Goal: Task Accomplishment & Management: Manage account settings

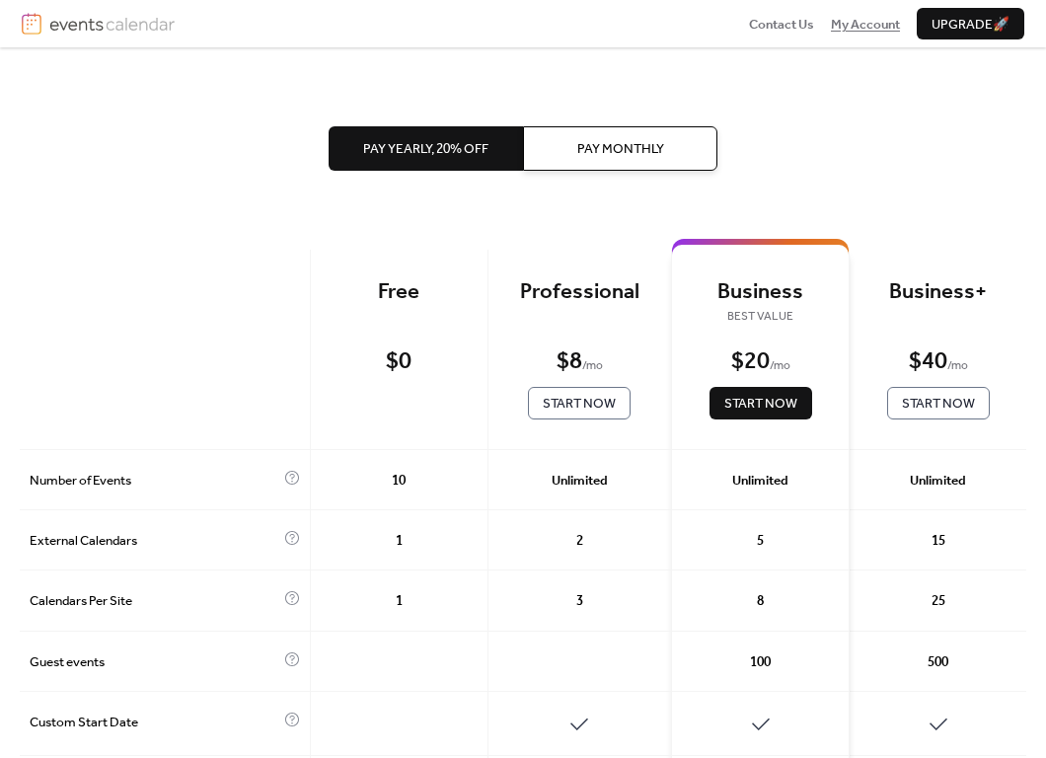
click at [870, 22] on span "My Account" at bounding box center [865, 25] width 69 height 20
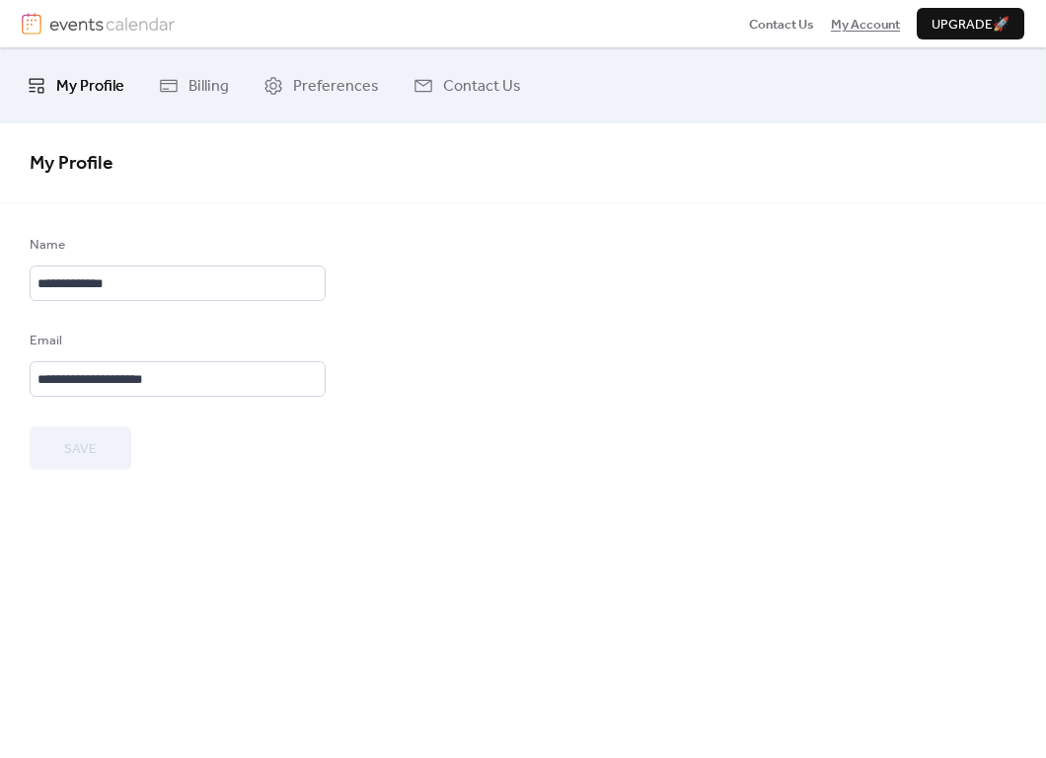
click at [870, 25] on span "My Account" at bounding box center [865, 25] width 69 height 20
click at [870, 24] on span "My Account" at bounding box center [865, 25] width 69 height 20
click at [118, 27] on img at bounding box center [111, 24] width 125 height 22
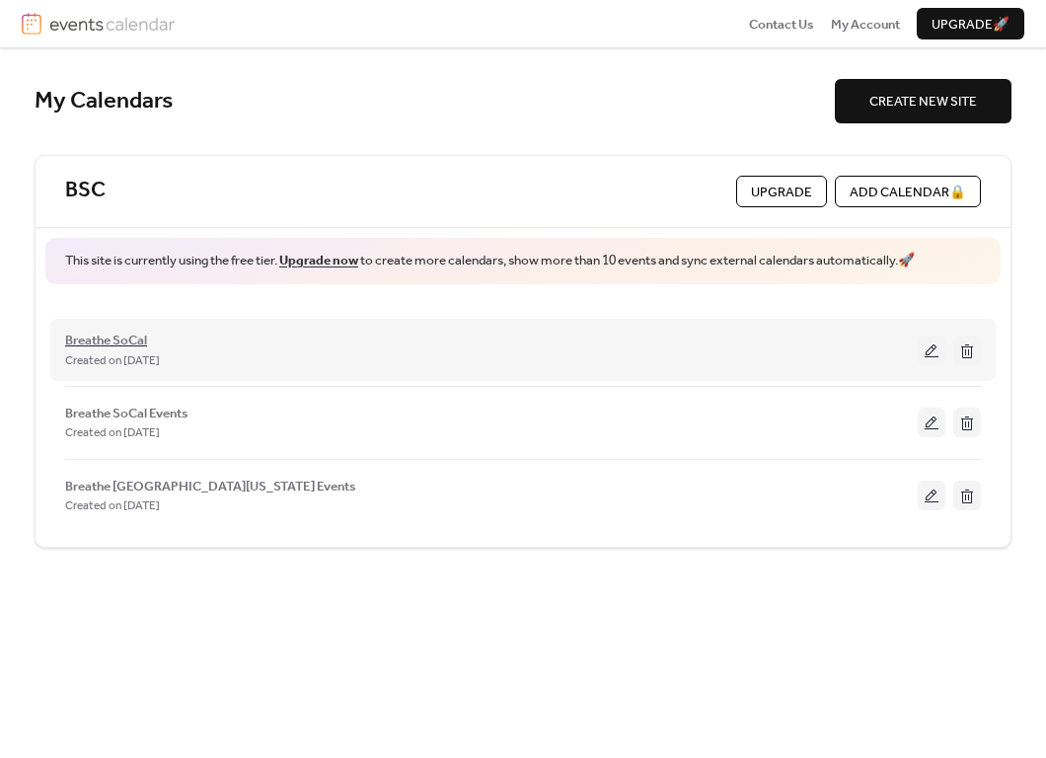
click at [137, 335] on span "Breathe SoCal" at bounding box center [106, 340] width 82 height 20
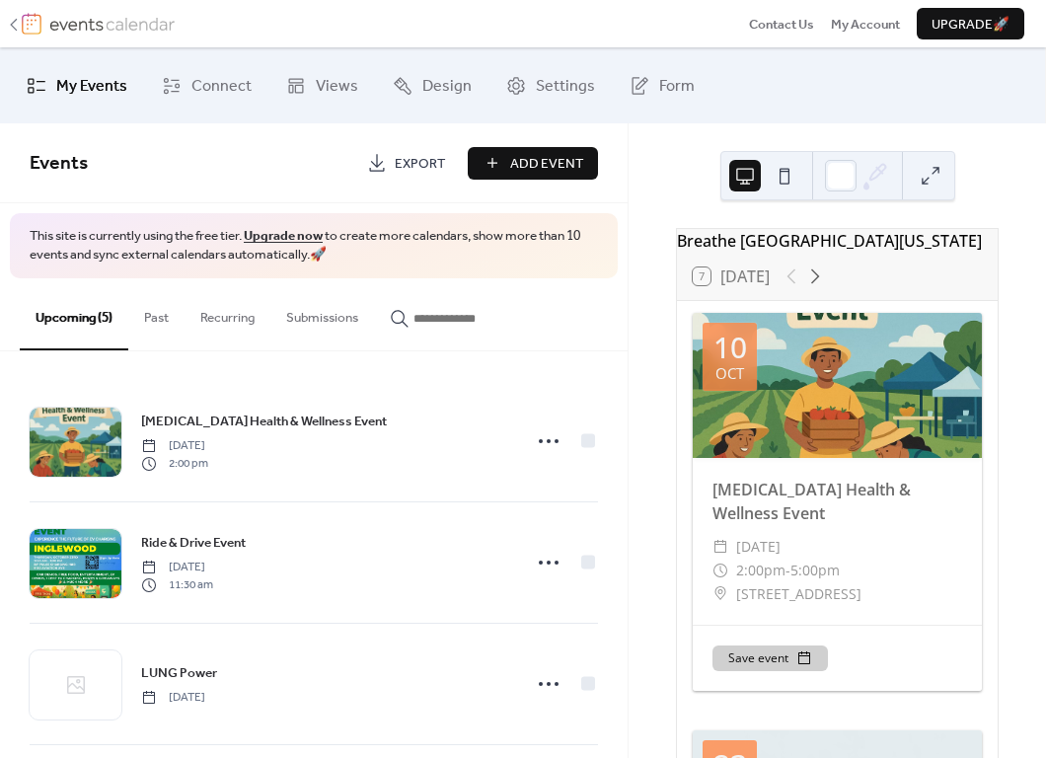
click at [19, 25] on icon at bounding box center [14, 25] width 20 height 20
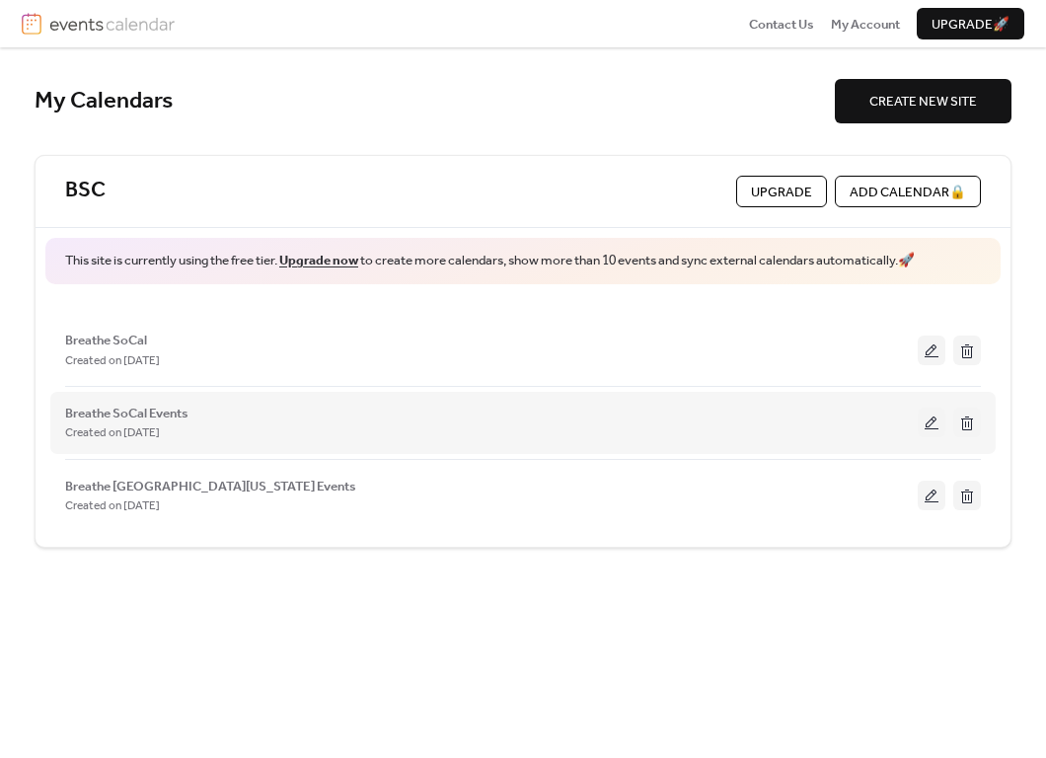
click at [971, 423] on button at bounding box center [967, 422] width 28 height 30
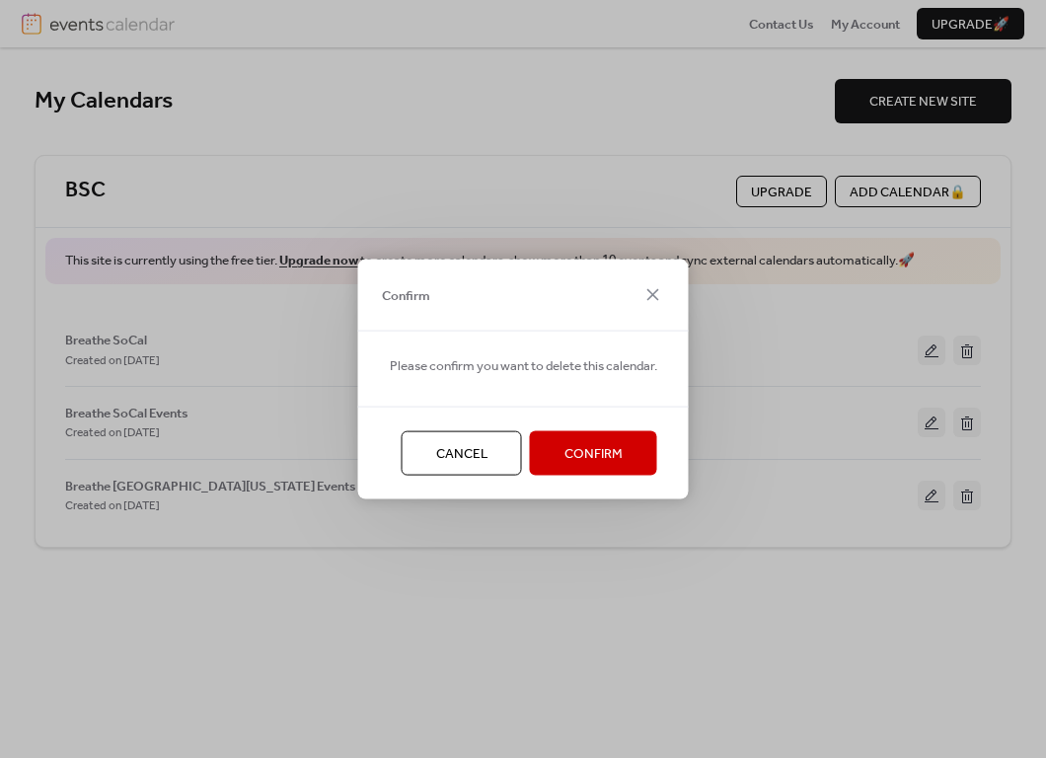
click at [643, 451] on button "Confirm" at bounding box center [593, 452] width 127 height 43
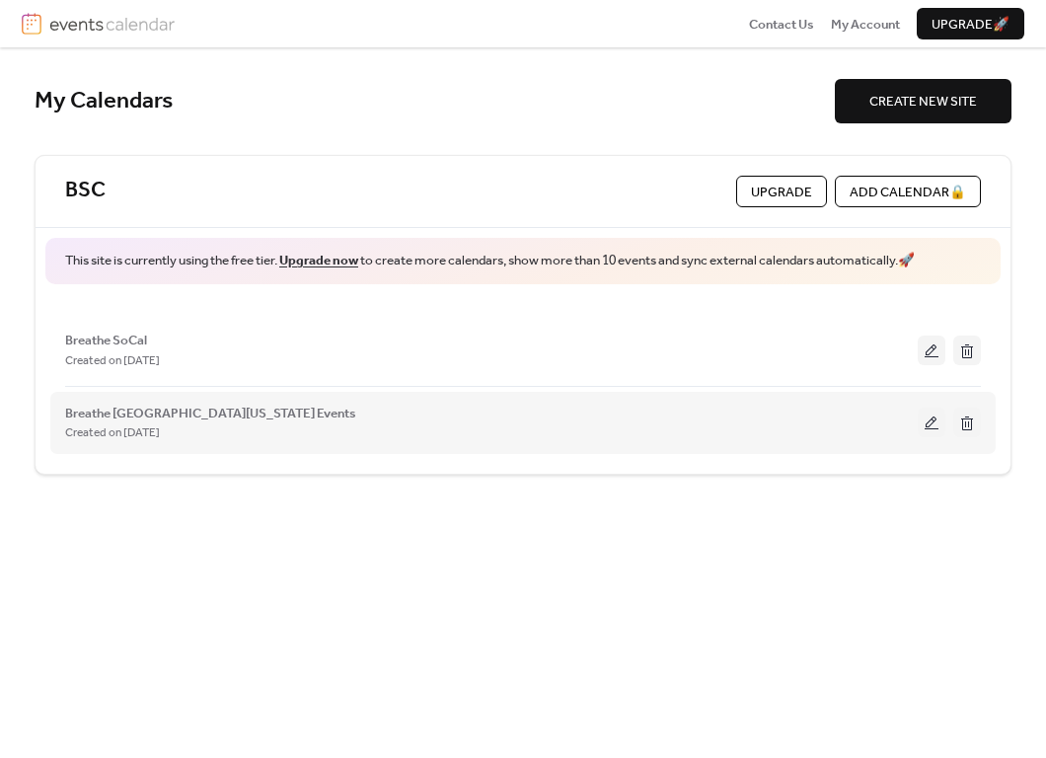
click at [963, 416] on button at bounding box center [967, 422] width 28 height 30
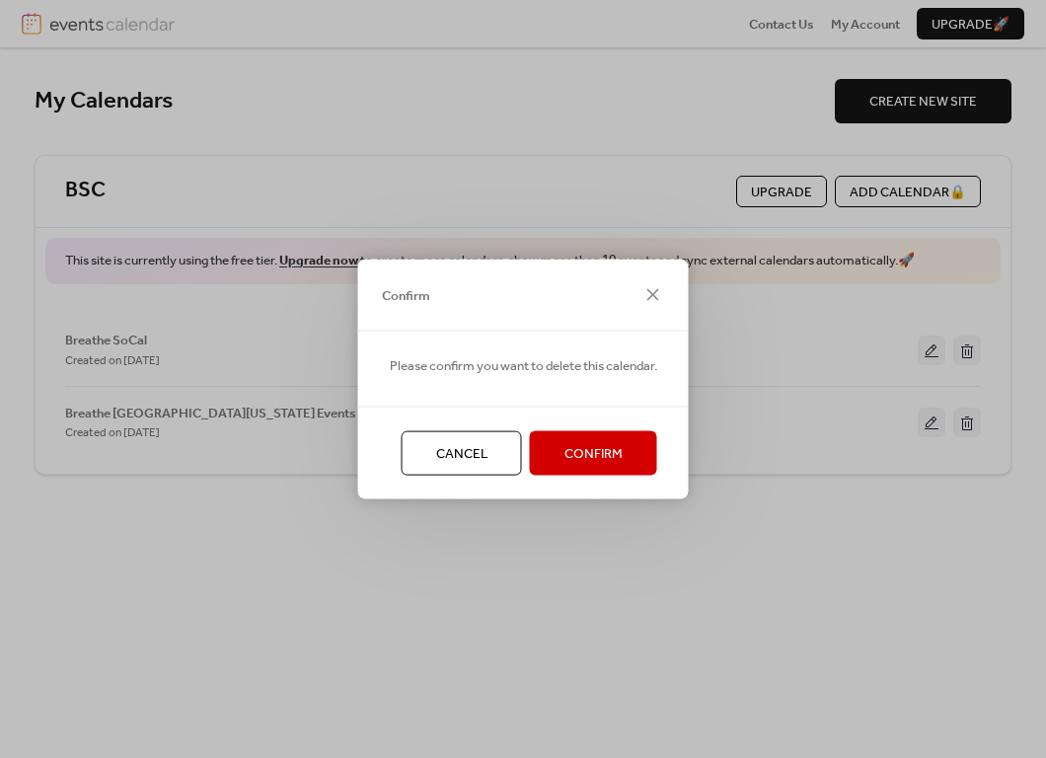
click at [635, 448] on button "Confirm" at bounding box center [593, 452] width 127 height 43
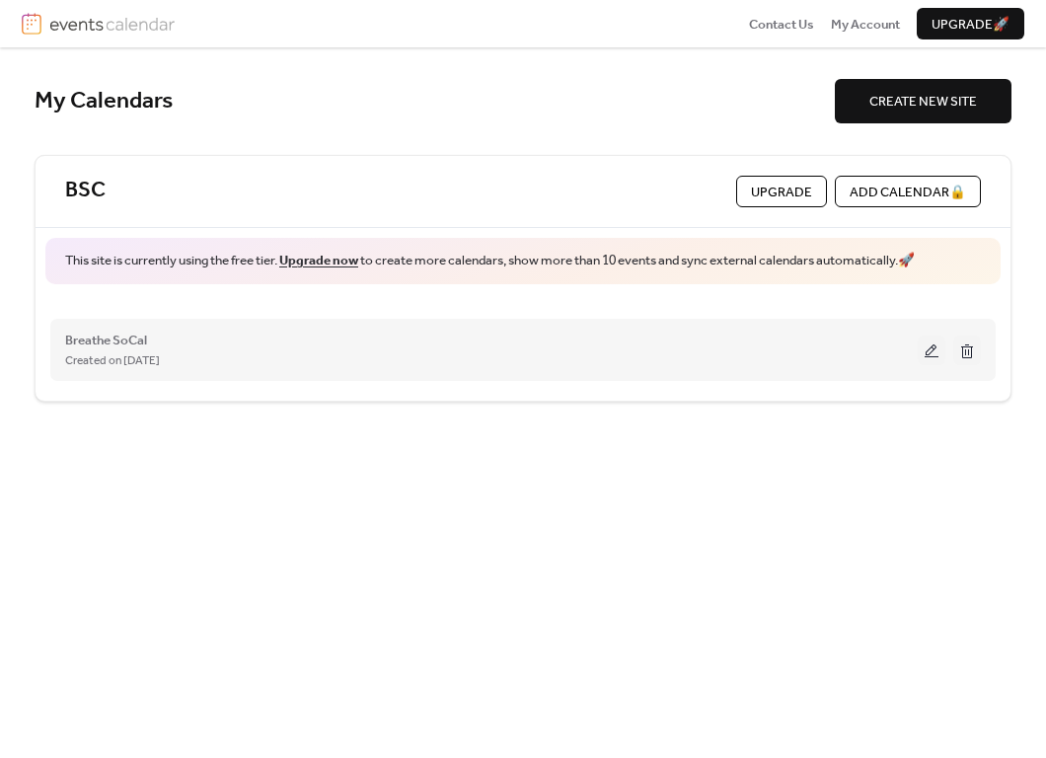
click at [568, 351] on div "Created on [DATE]" at bounding box center [491, 360] width 852 height 20
click at [929, 345] on button at bounding box center [931, 350] width 28 height 30
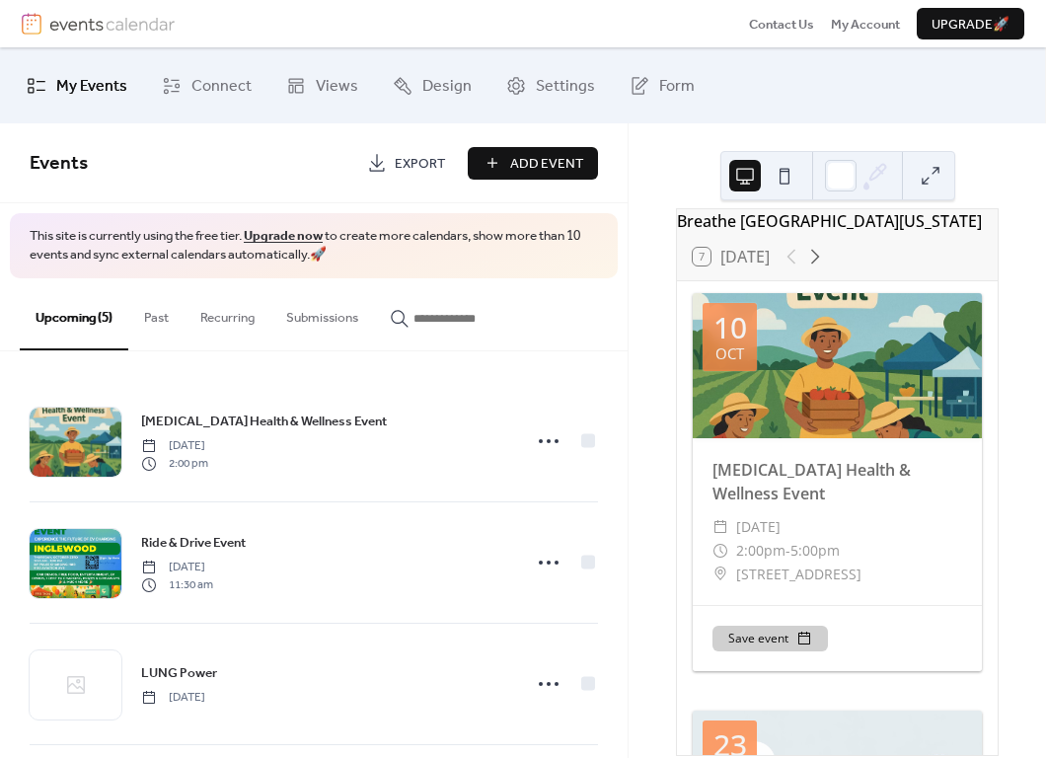
scroll to position [27, 0]
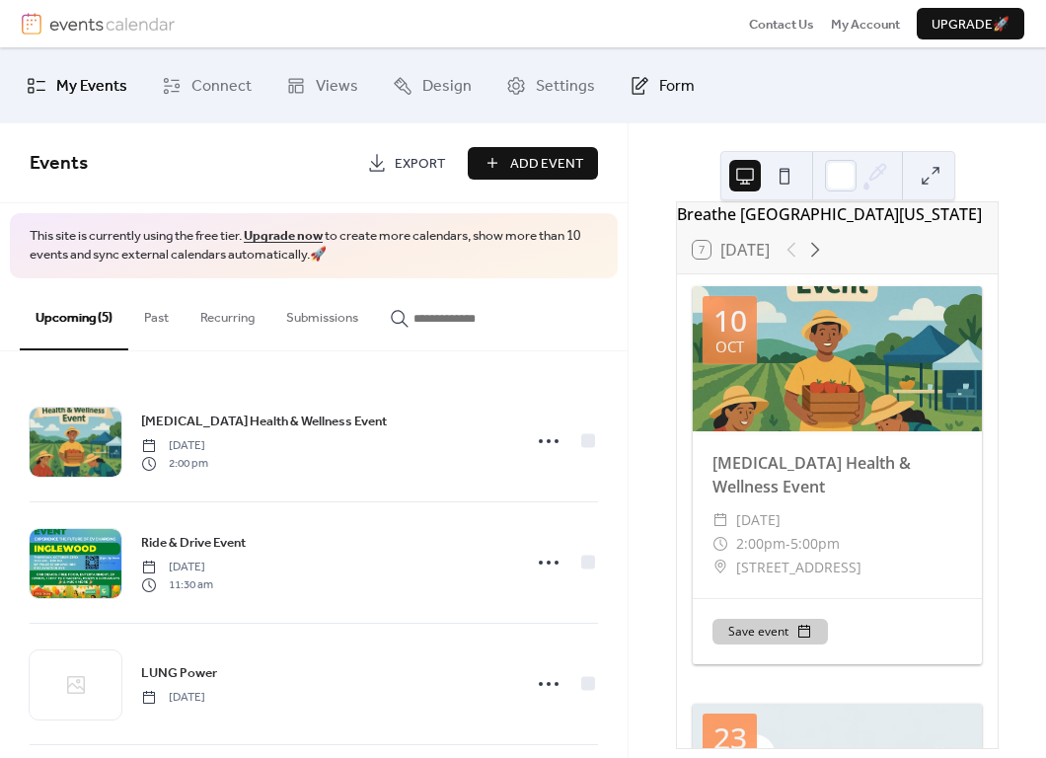
click at [632, 81] on icon at bounding box center [639, 86] width 20 height 20
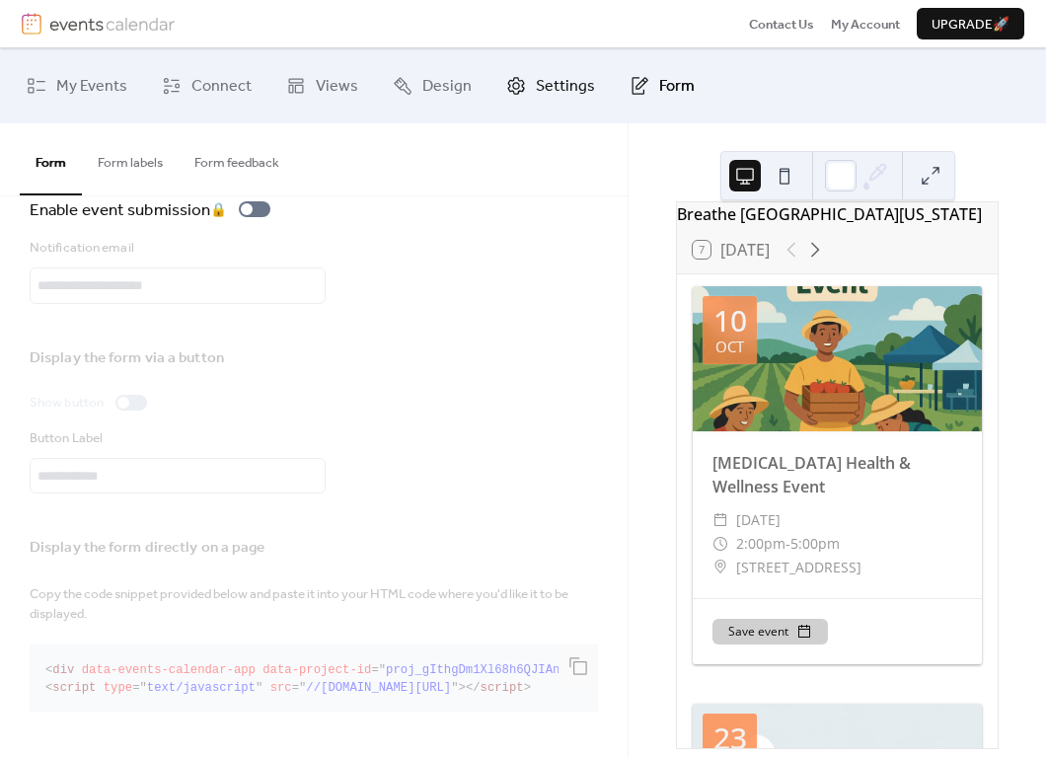
click at [537, 90] on span "Settings" at bounding box center [565, 86] width 59 height 31
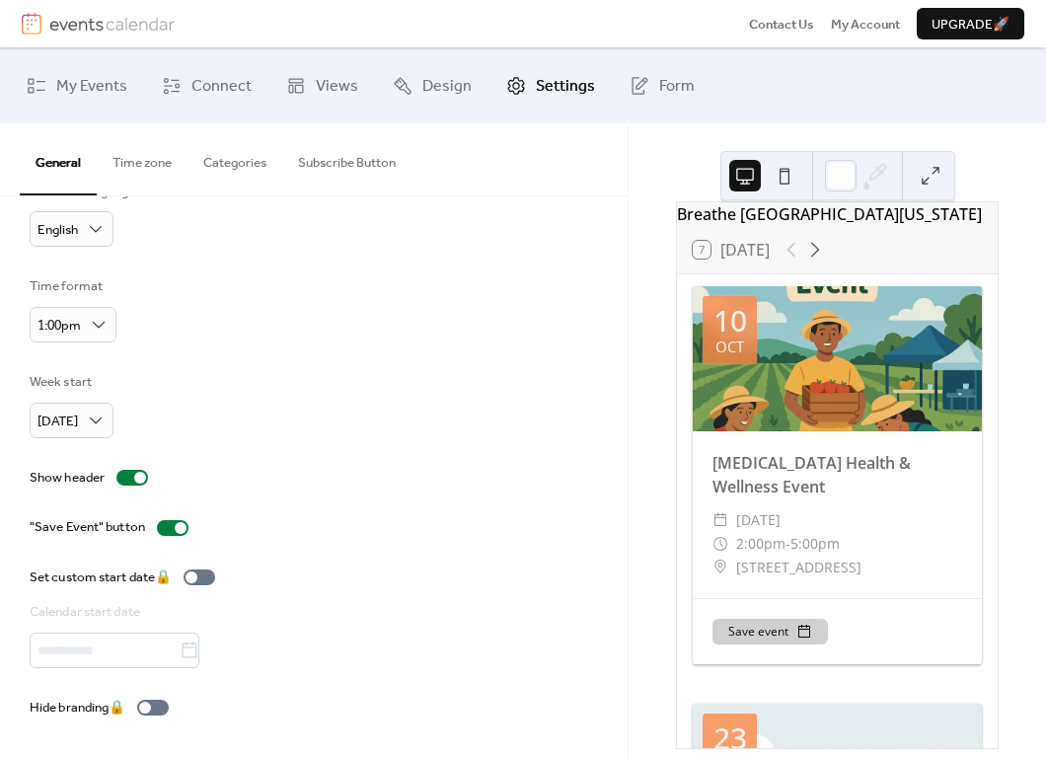
scroll to position [149, 0]
click at [433, 77] on span "Design" at bounding box center [446, 86] width 49 height 31
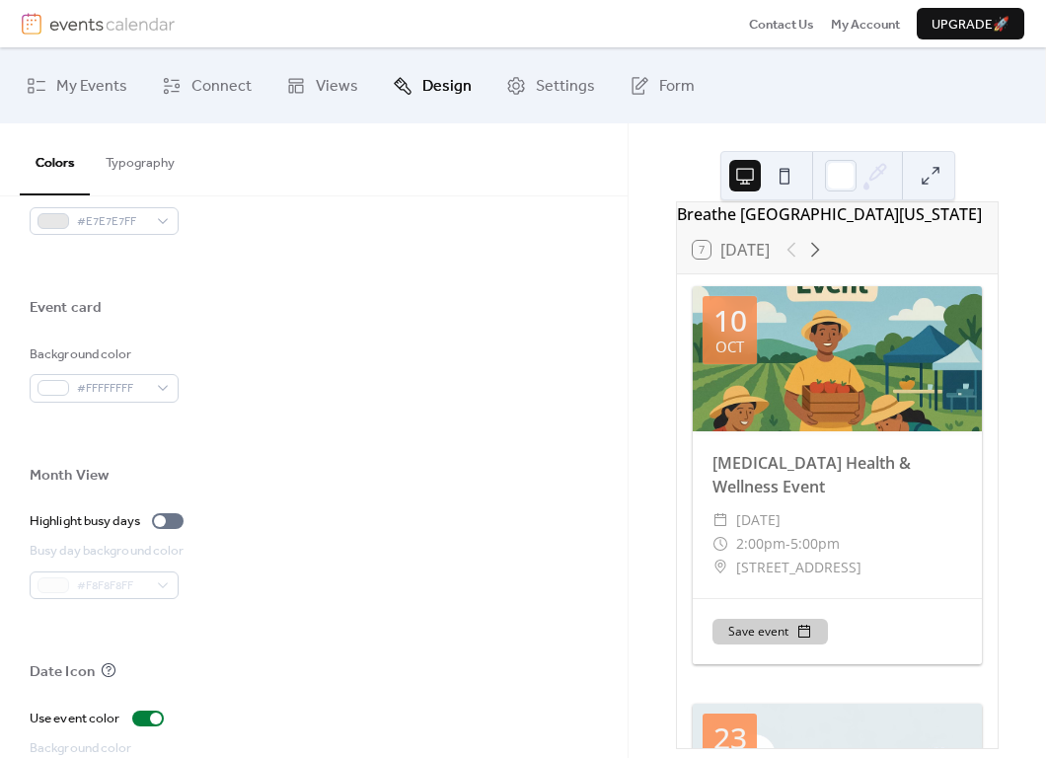
scroll to position [792, 0]
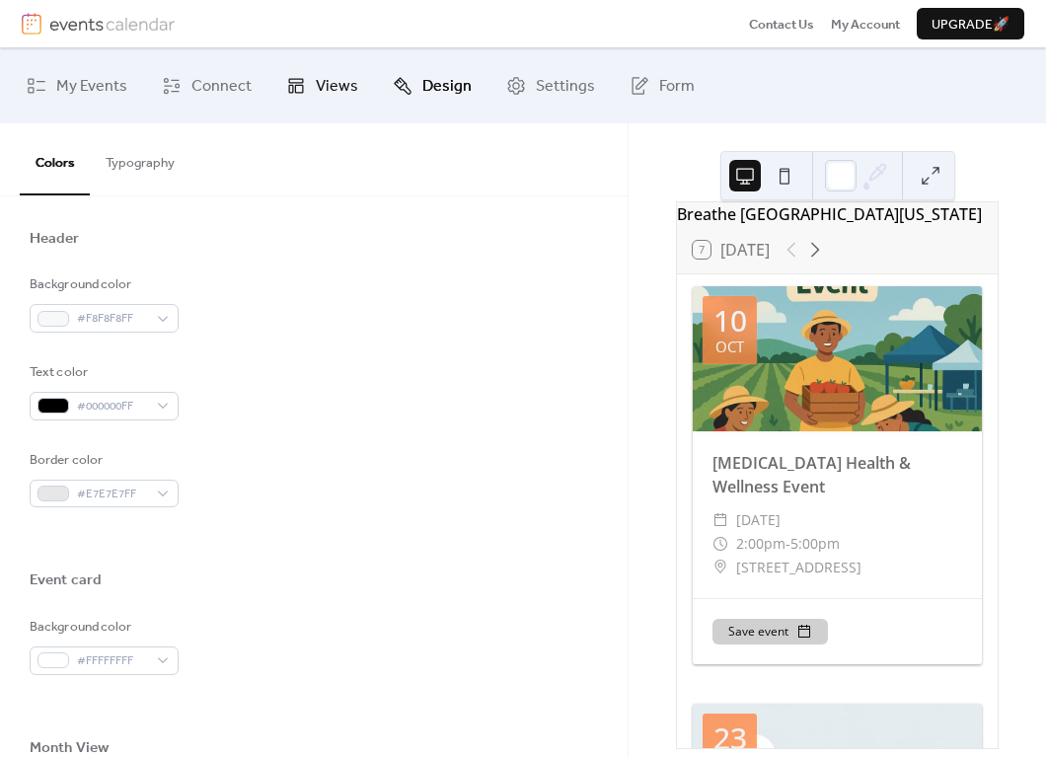
click at [330, 86] on span "Views" at bounding box center [337, 86] width 42 height 31
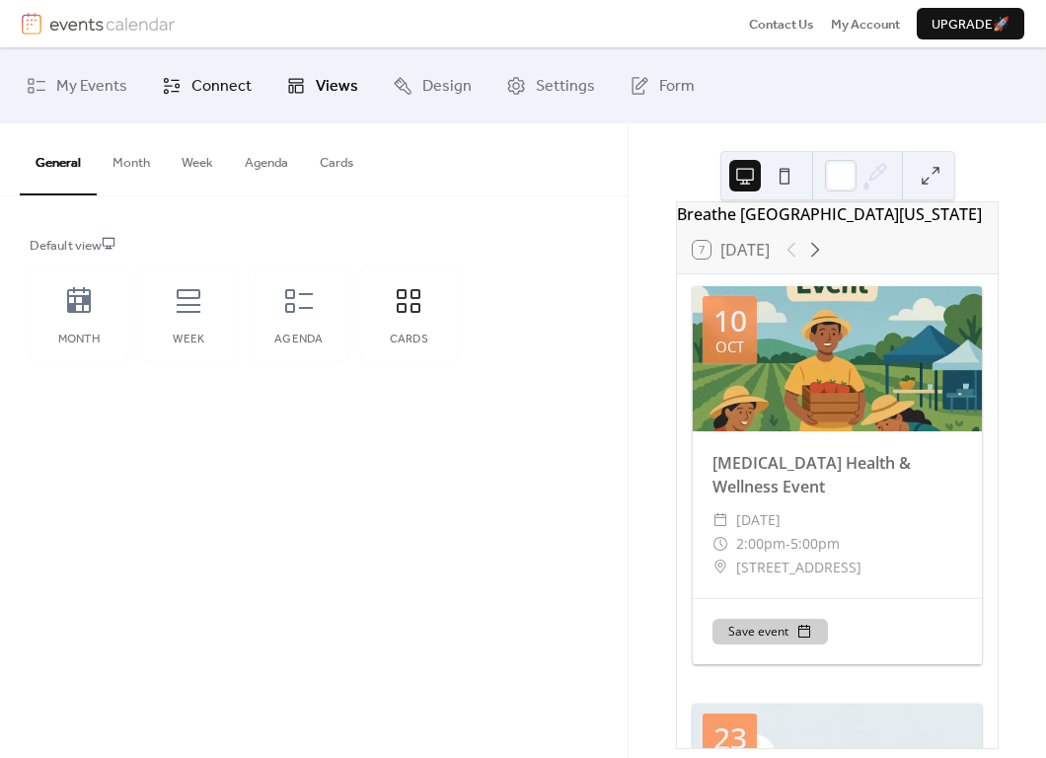
click at [231, 85] on span "Connect" at bounding box center [221, 86] width 60 height 31
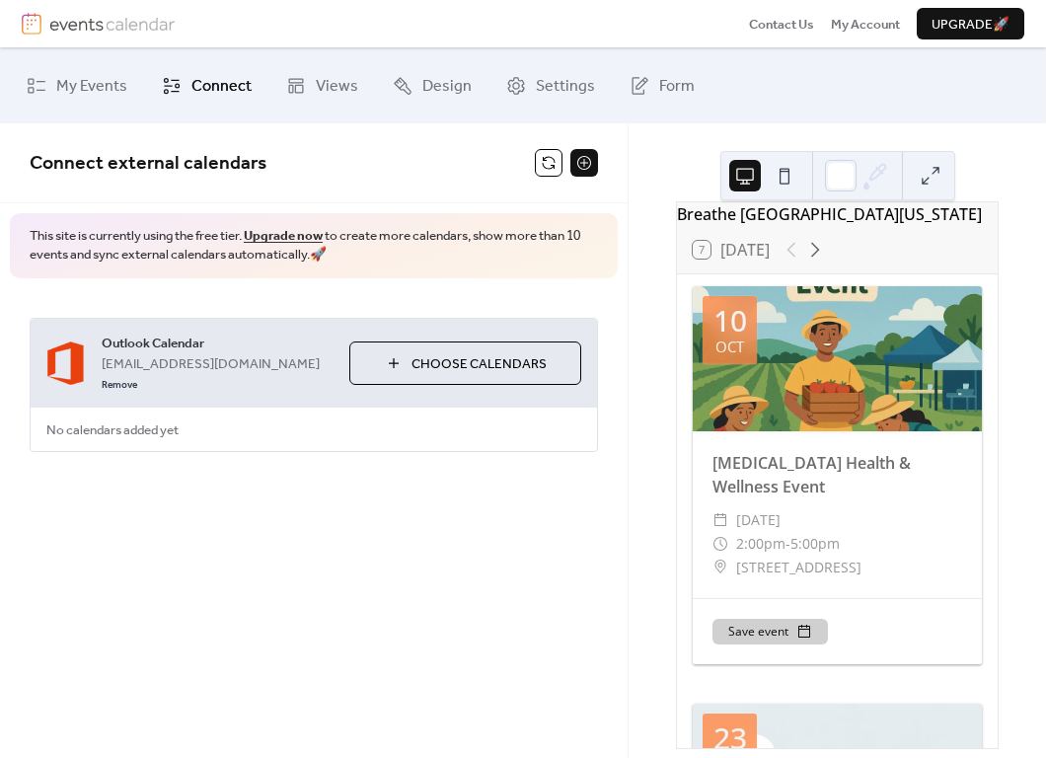
click at [390, 367] on button "Choose Calendars" at bounding box center [465, 362] width 232 height 43
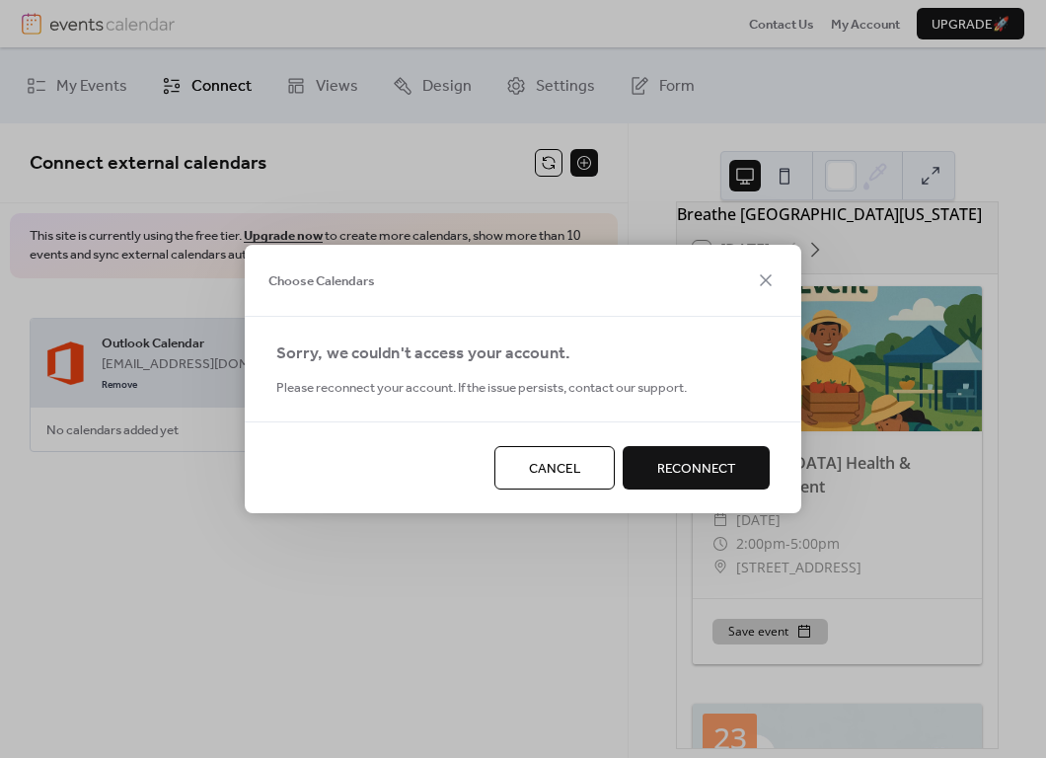
click at [687, 470] on span "Reconnect" at bounding box center [696, 469] width 78 height 20
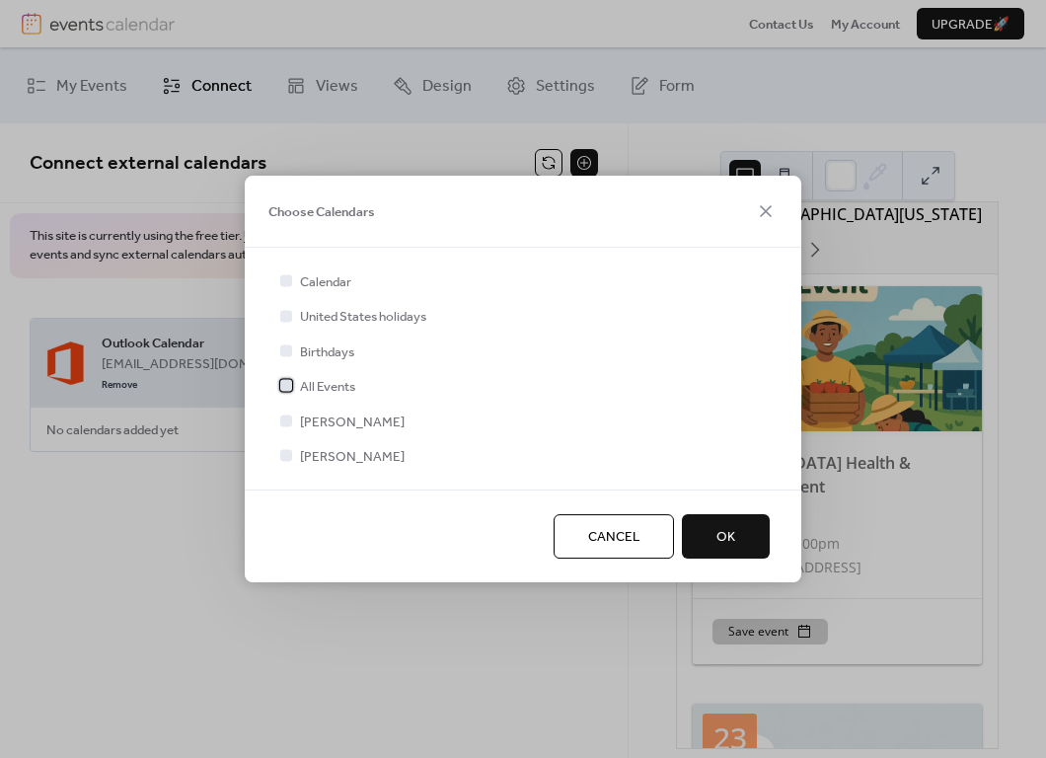
click at [335, 388] on span "All Events" at bounding box center [327, 387] width 55 height 20
click at [759, 537] on button "OK" at bounding box center [726, 536] width 88 height 43
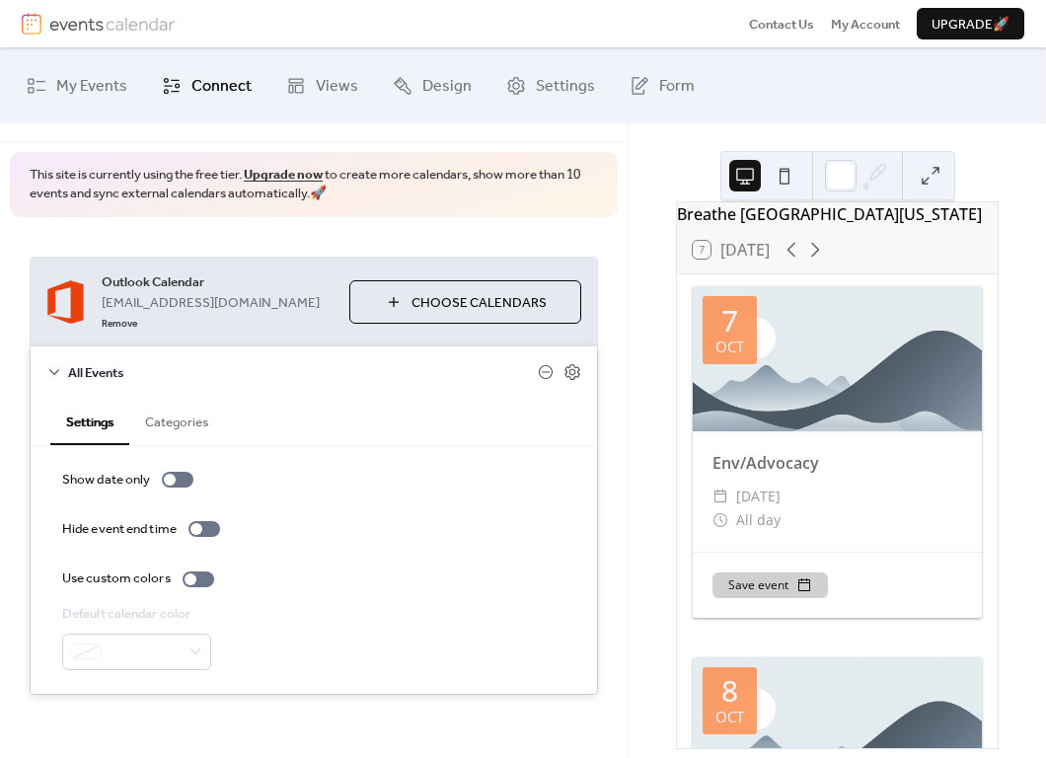
scroll to position [59, 0]
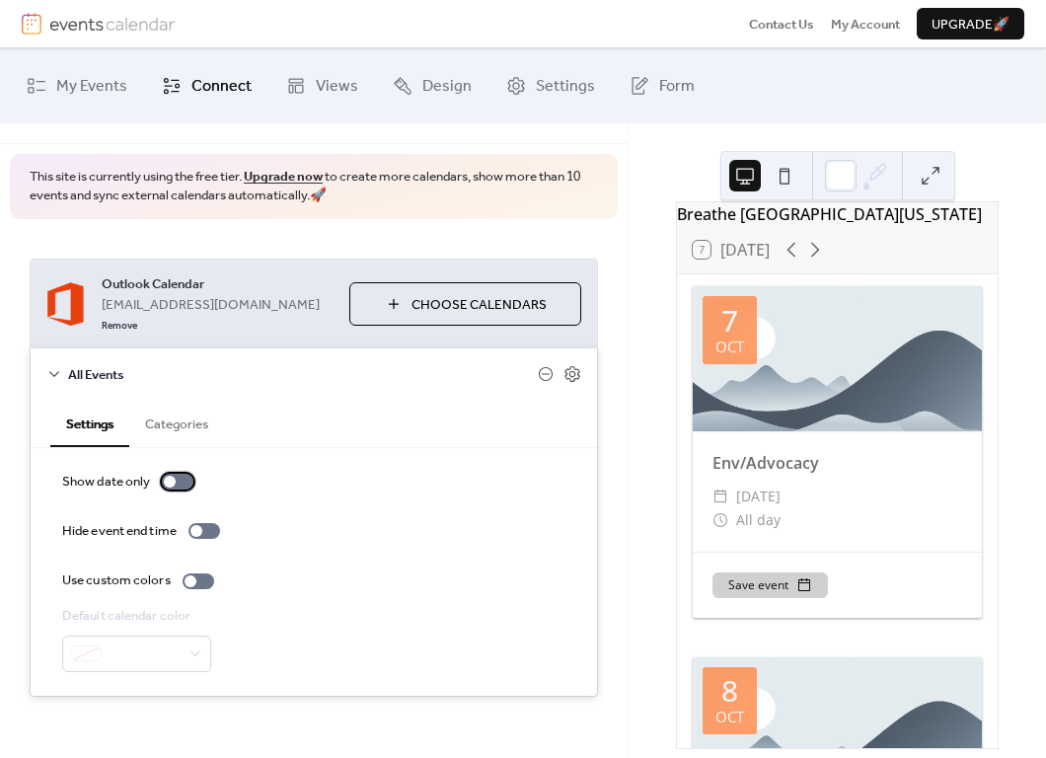
click at [179, 473] on div at bounding box center [178, 481] width 32 height 16
click at [177, 473] on div at bounding box center [178, 481] width 32 height 16
click at [181, 93] on link "Connect" at bounding box center [206, 85] width 119 height 60
click at [93, 85] on span "My Events" at bounding box center [91, 86] width 71 height 31
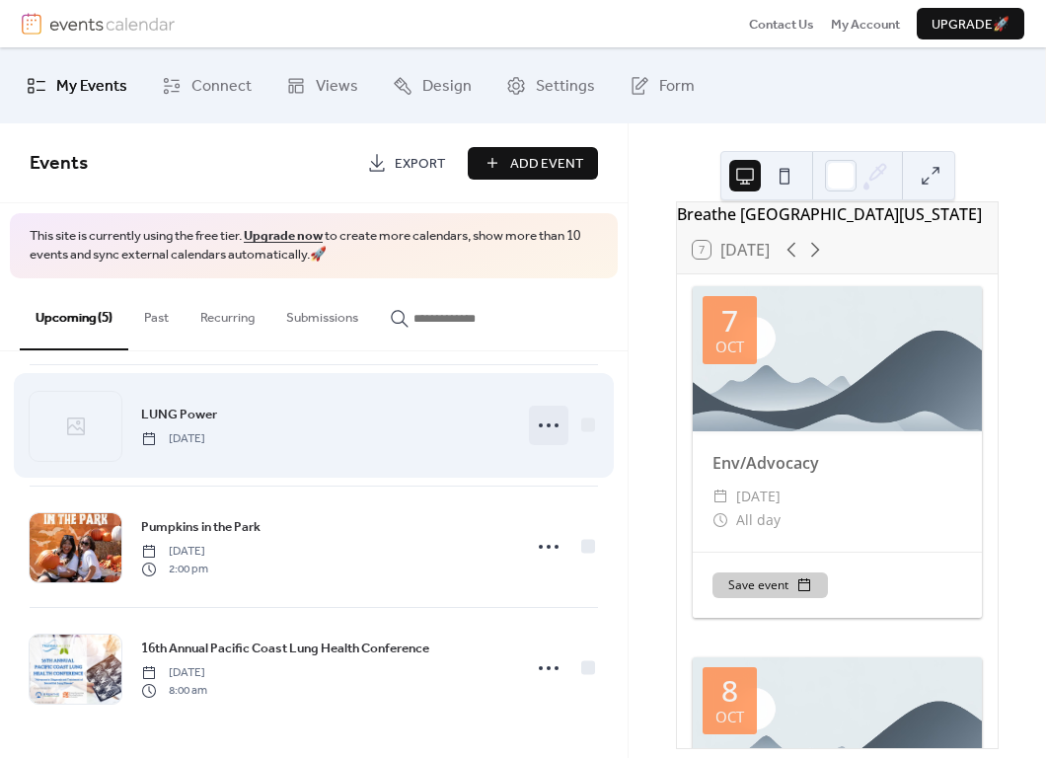
click at [542, 428] on icon at bounding box center [549, 425] width 32 height 32
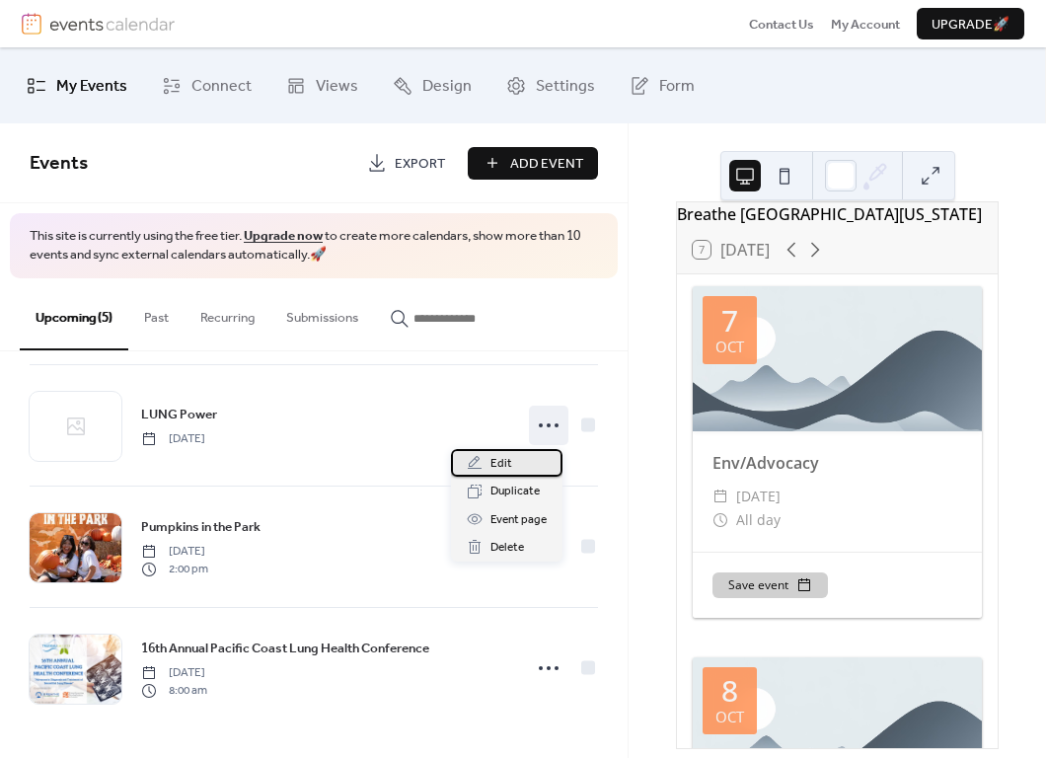
click at [532, 451] on div "Edit" at bounding box center [506, 463] width 111 height 28
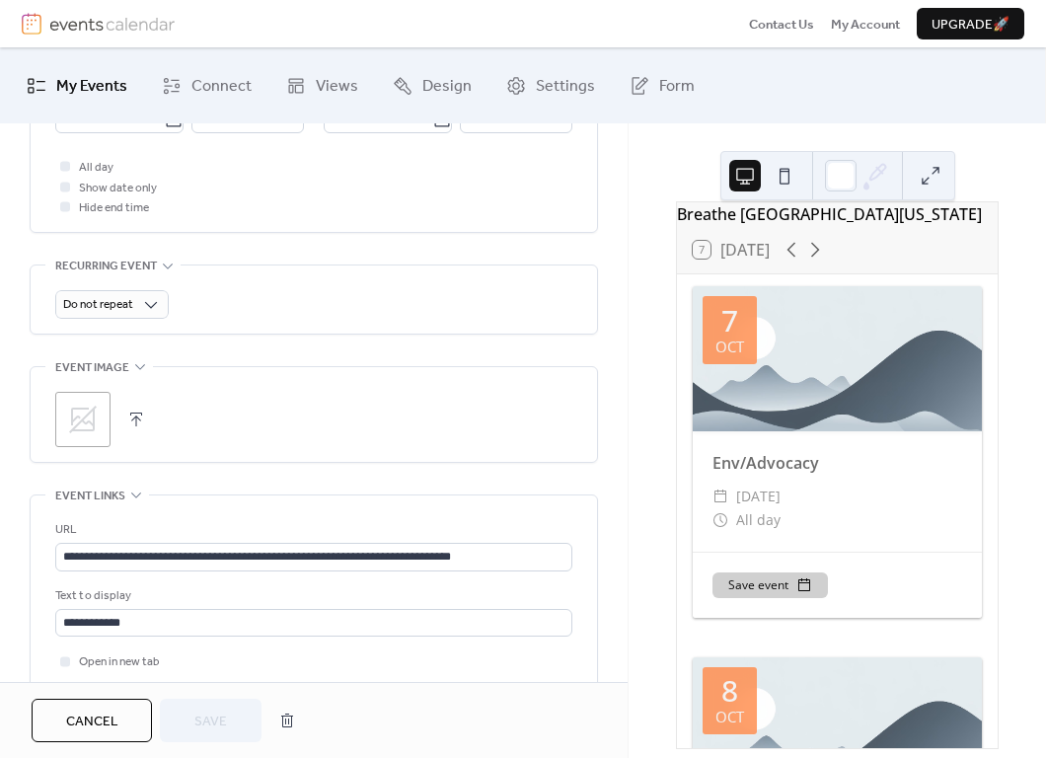
scroll to position [799, 0]
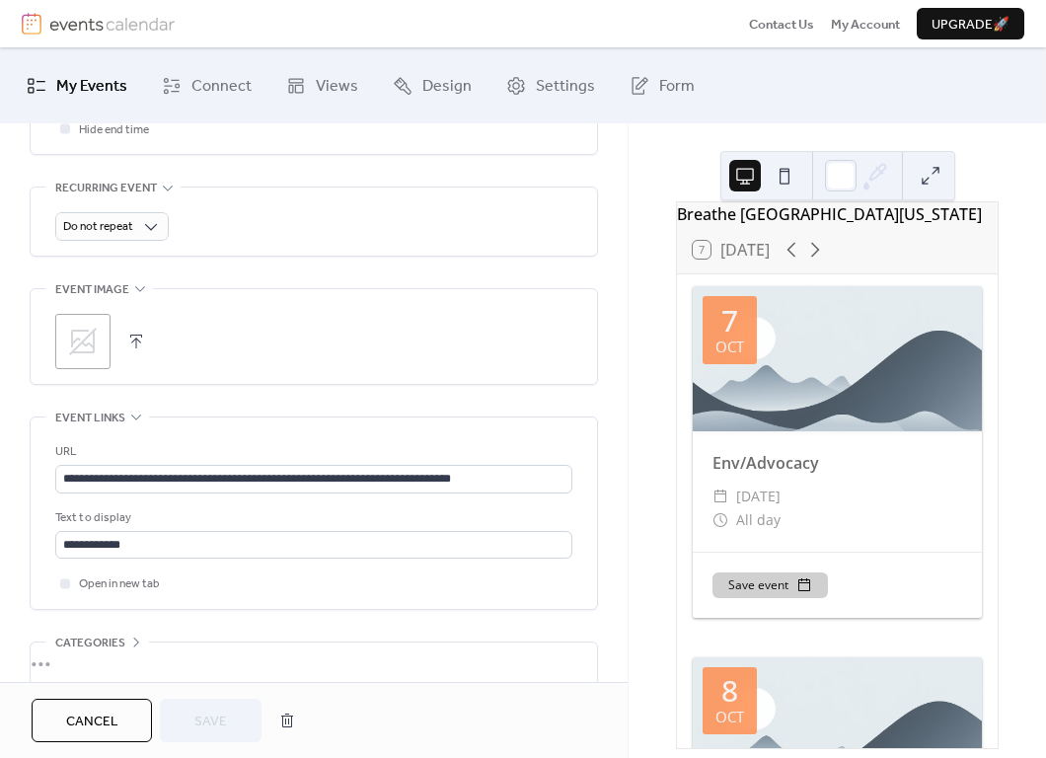
click at [97, 357] on icon at bounding box center [83, 342] width 32 height 32
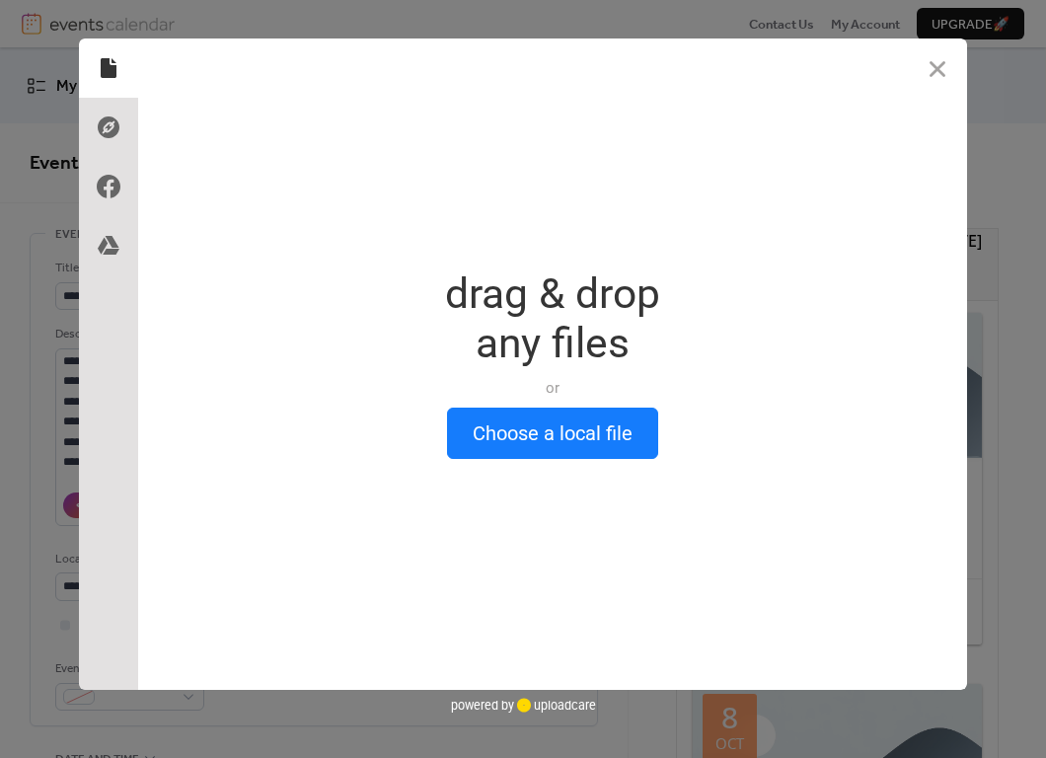
scroll to position [0, 0]
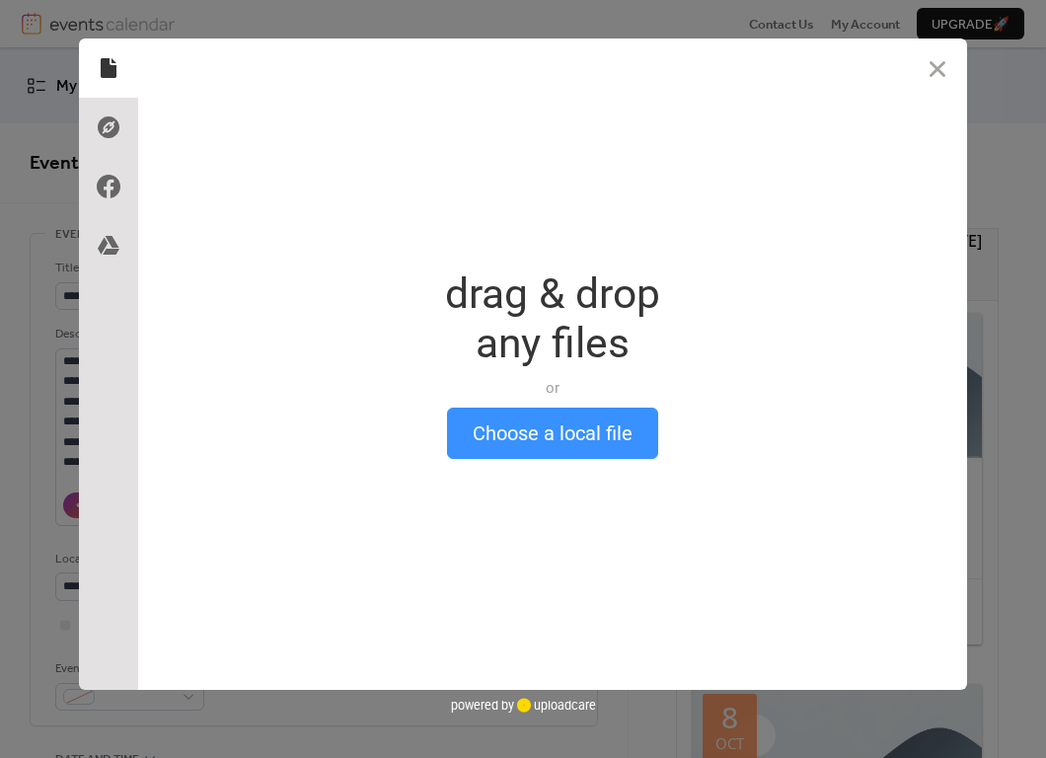
click at [590, 425] on button "Choose a local file" at bounding box center [552, 432] width 211 height 51
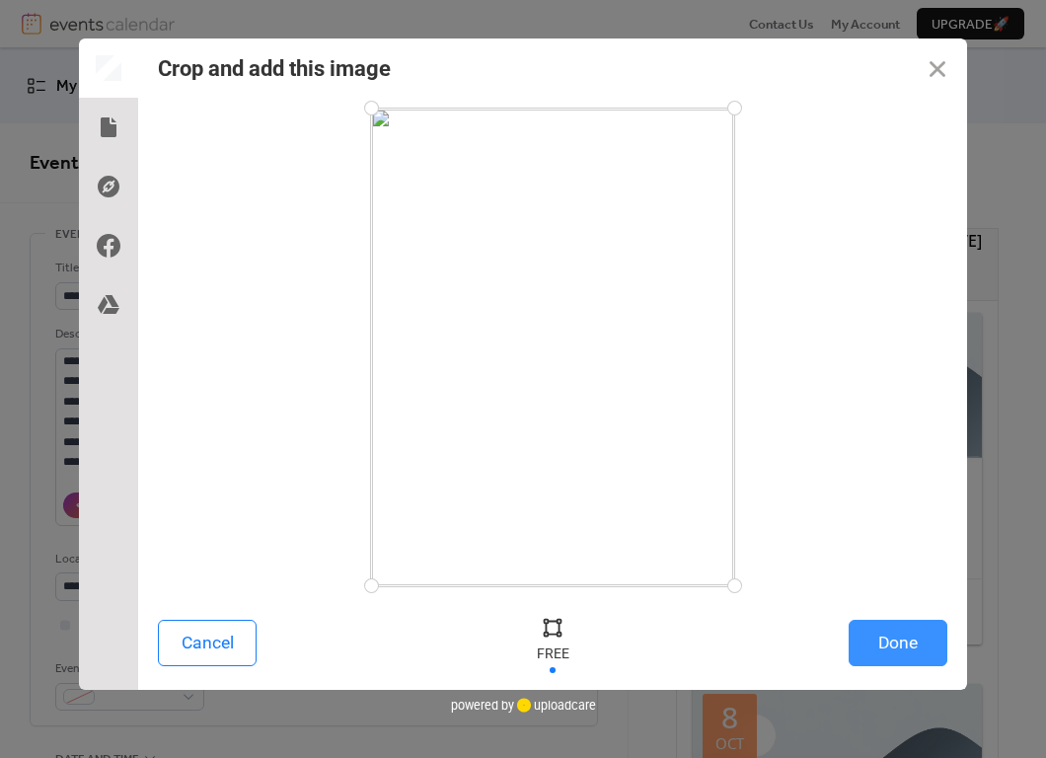
click at [874, 632] on button "Done" at bounding box center [897, 642] width 99 height 46
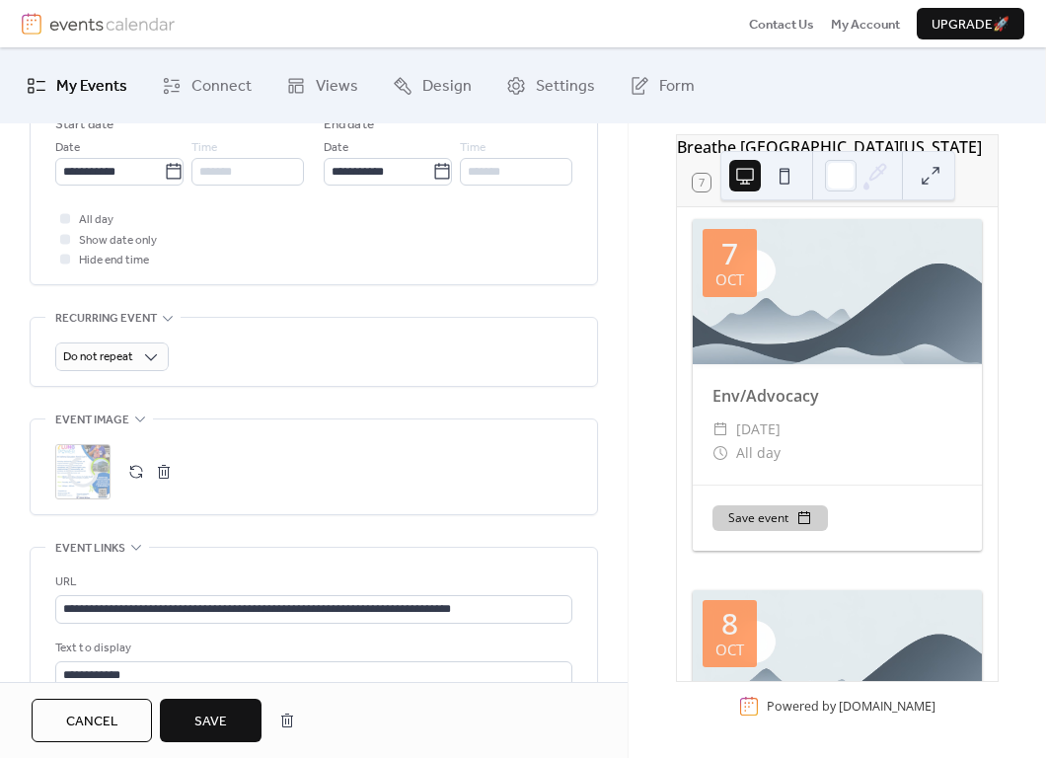
scroll to position [713, 0]
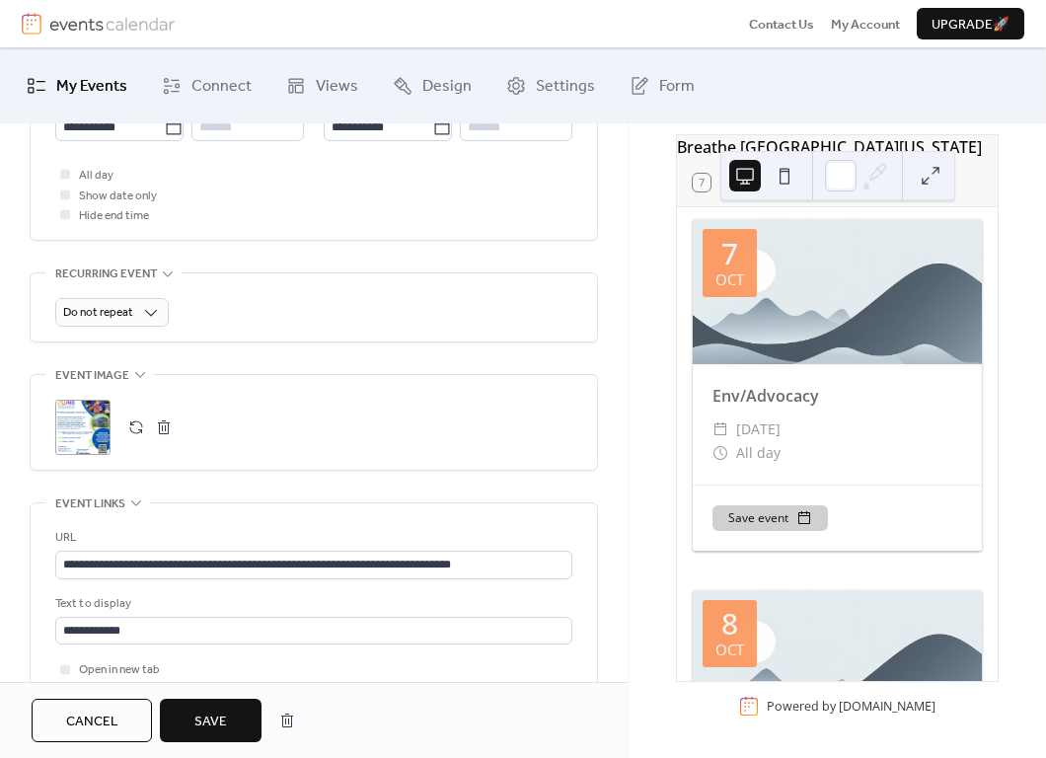
click at [201, 724] on span "Save" at bounding box center [210, 721] width 33 height 20
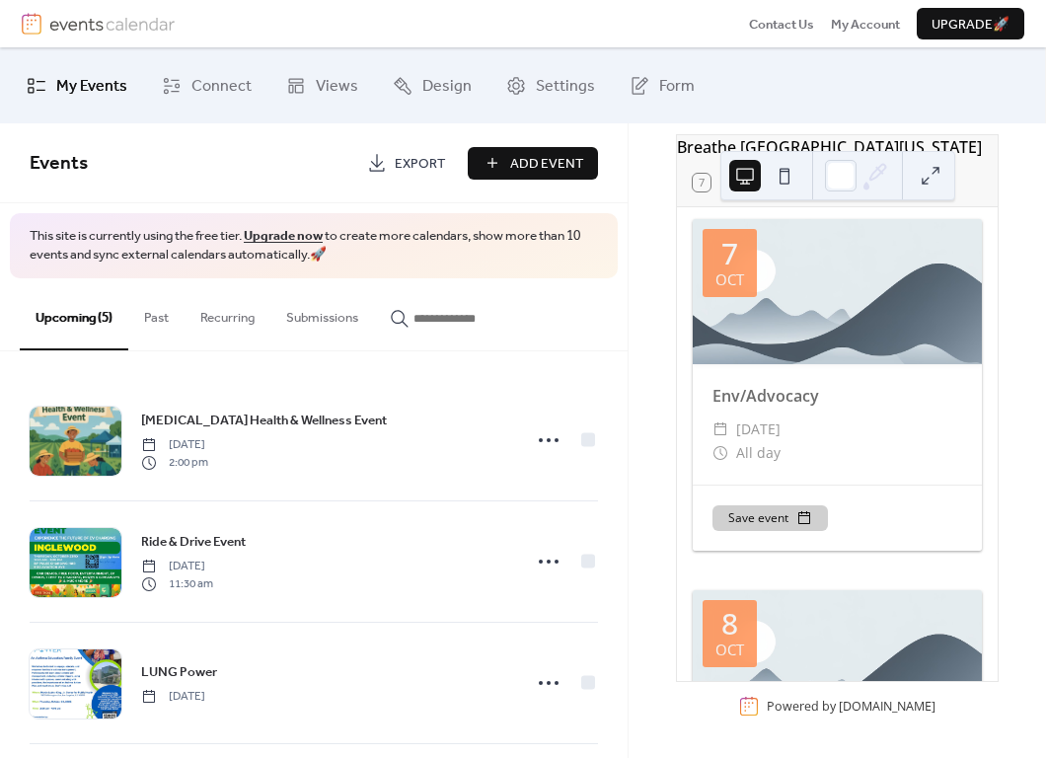
click at [163, 320] on button "Past" at bounding box center [156, 312] width 56 height 69
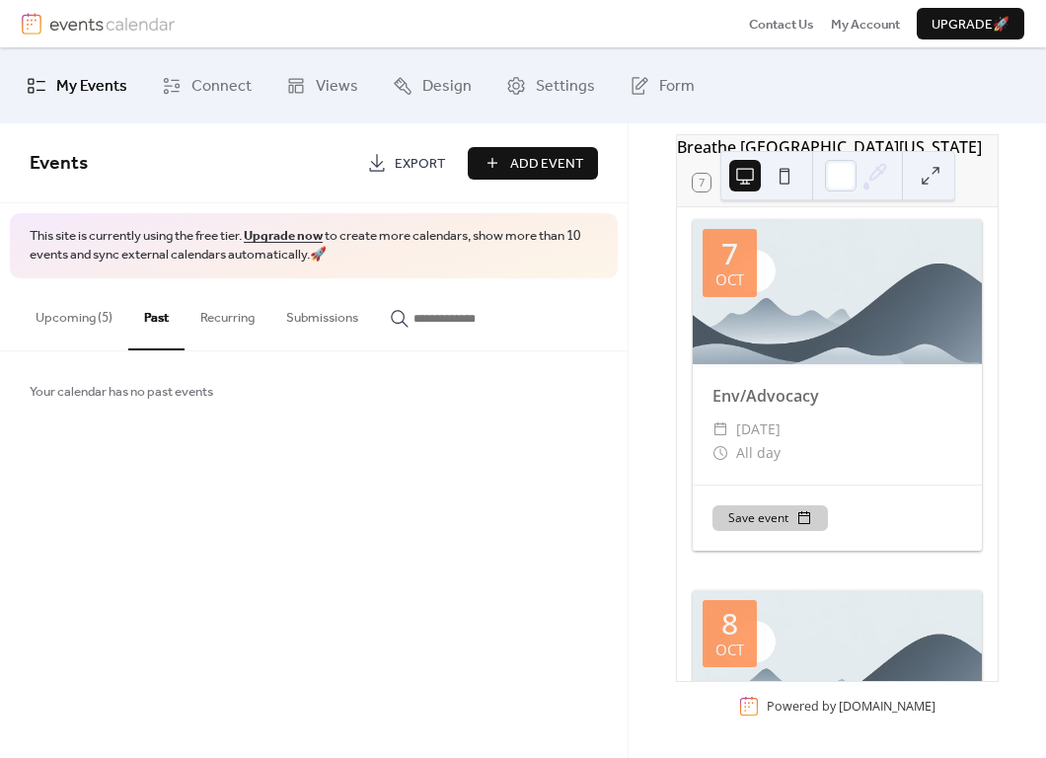
click at [247, 317] on button "Recurring" at bounding box center [227, 312] width 86 height 69
click at [307, 317] on button "Submissions" at bounding box center [322, 312] width 104 height 69
click at [83, 86] on span "My Events" at bounding box center [91, 86] width 71 height 31
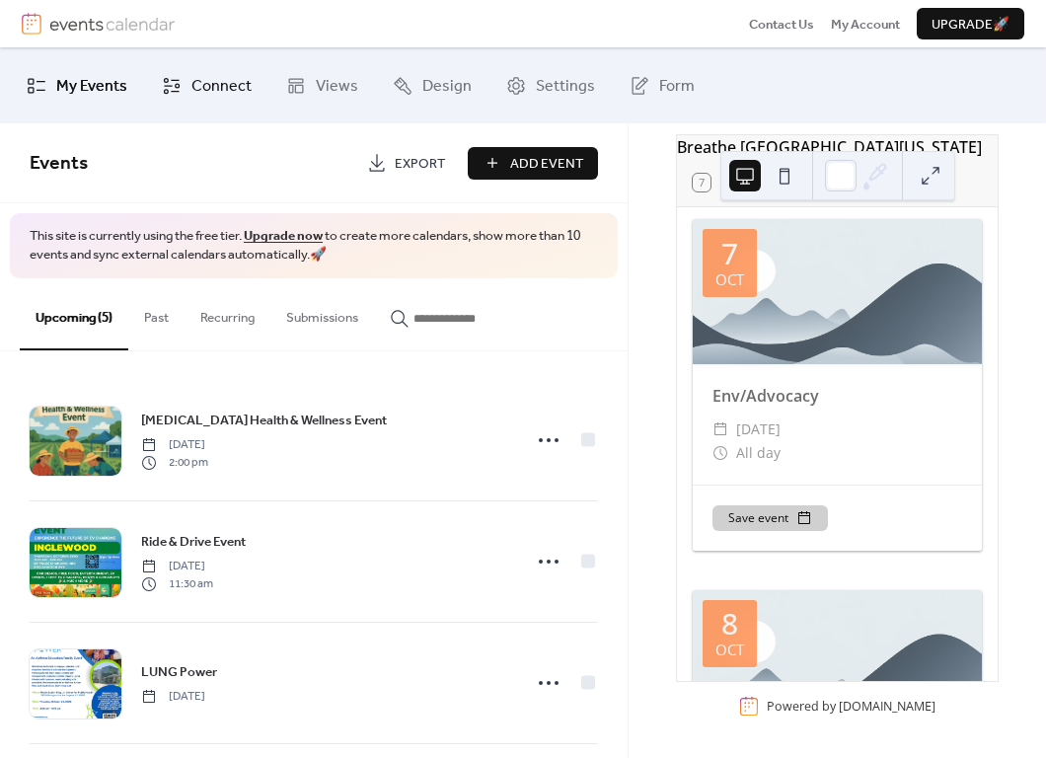
click at [179, 91] on icon at bounding box center [172, 86] width 20 height 20
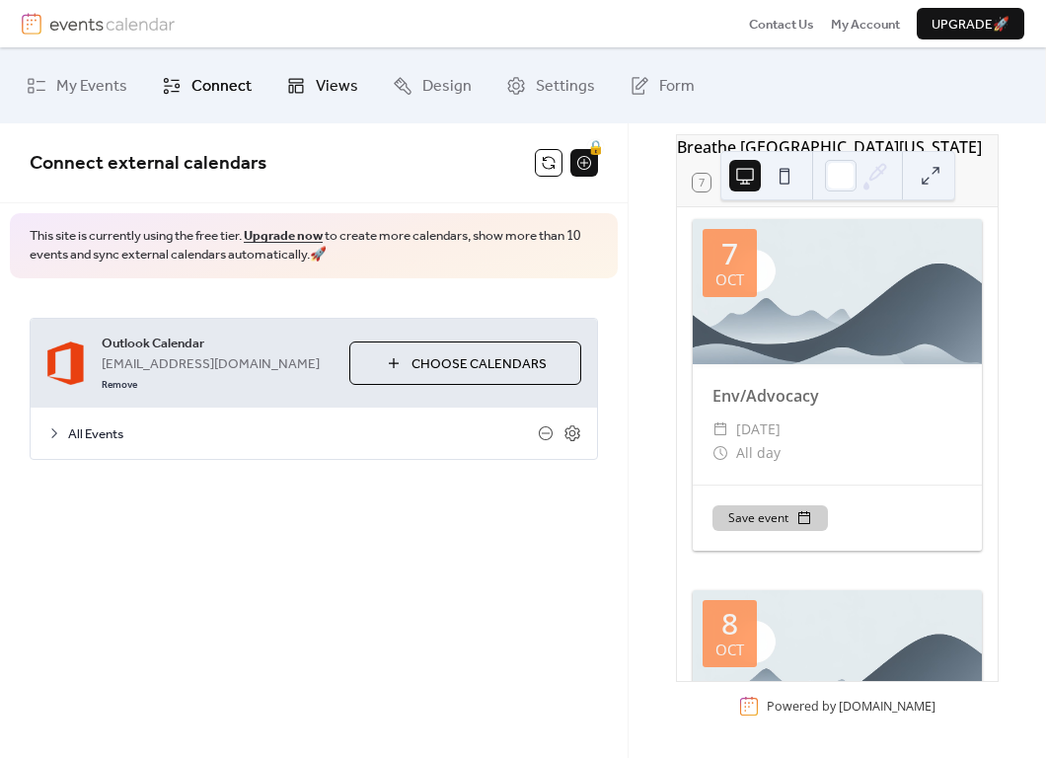
click at [280, 89] on link "Views" at bounding box center [322, 85] width 102 height 60
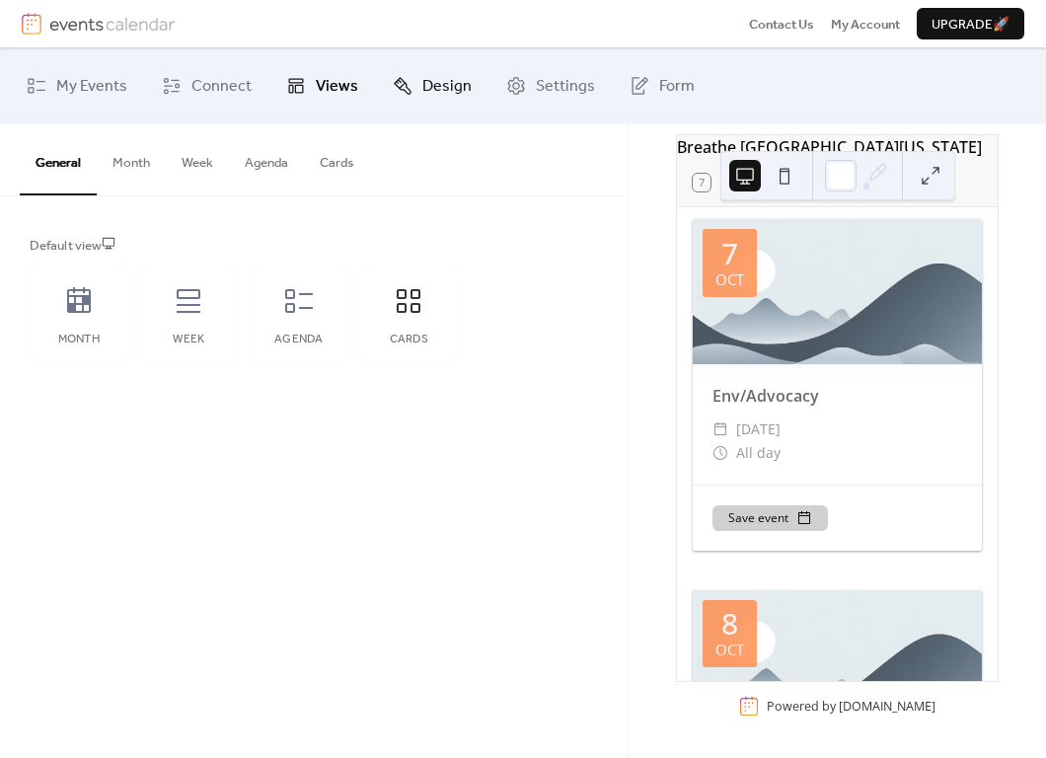
click at [437, 87] on span "Design" at bounding box center [446, 86] width 49 height 31
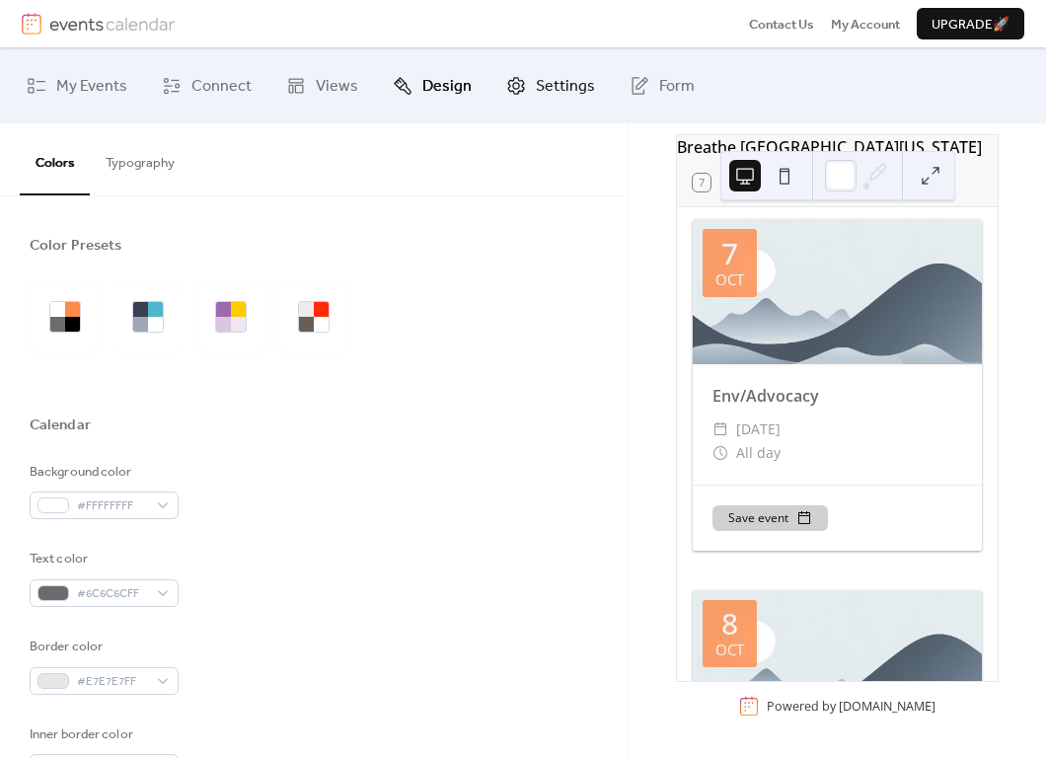
click at [523, 88] on link "Settings" at bounding box center [550, 85] width 118 height 60
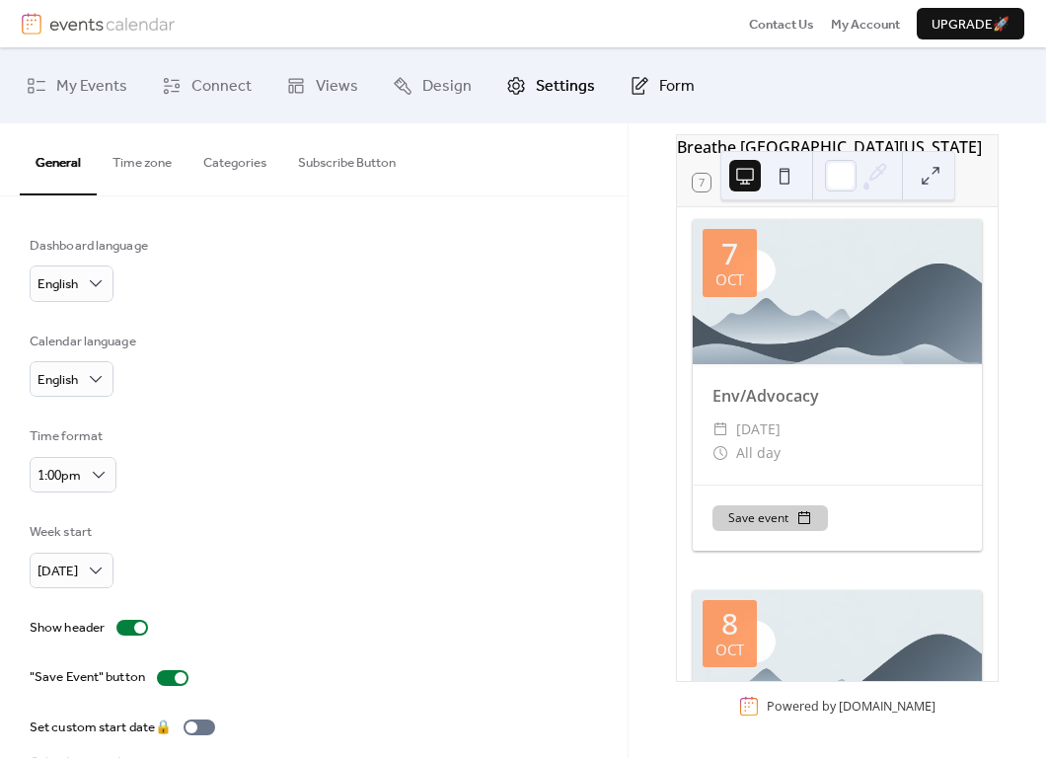
click at [662, 72] on span "Form" at bounding box center [677, 86] width 36 height 31
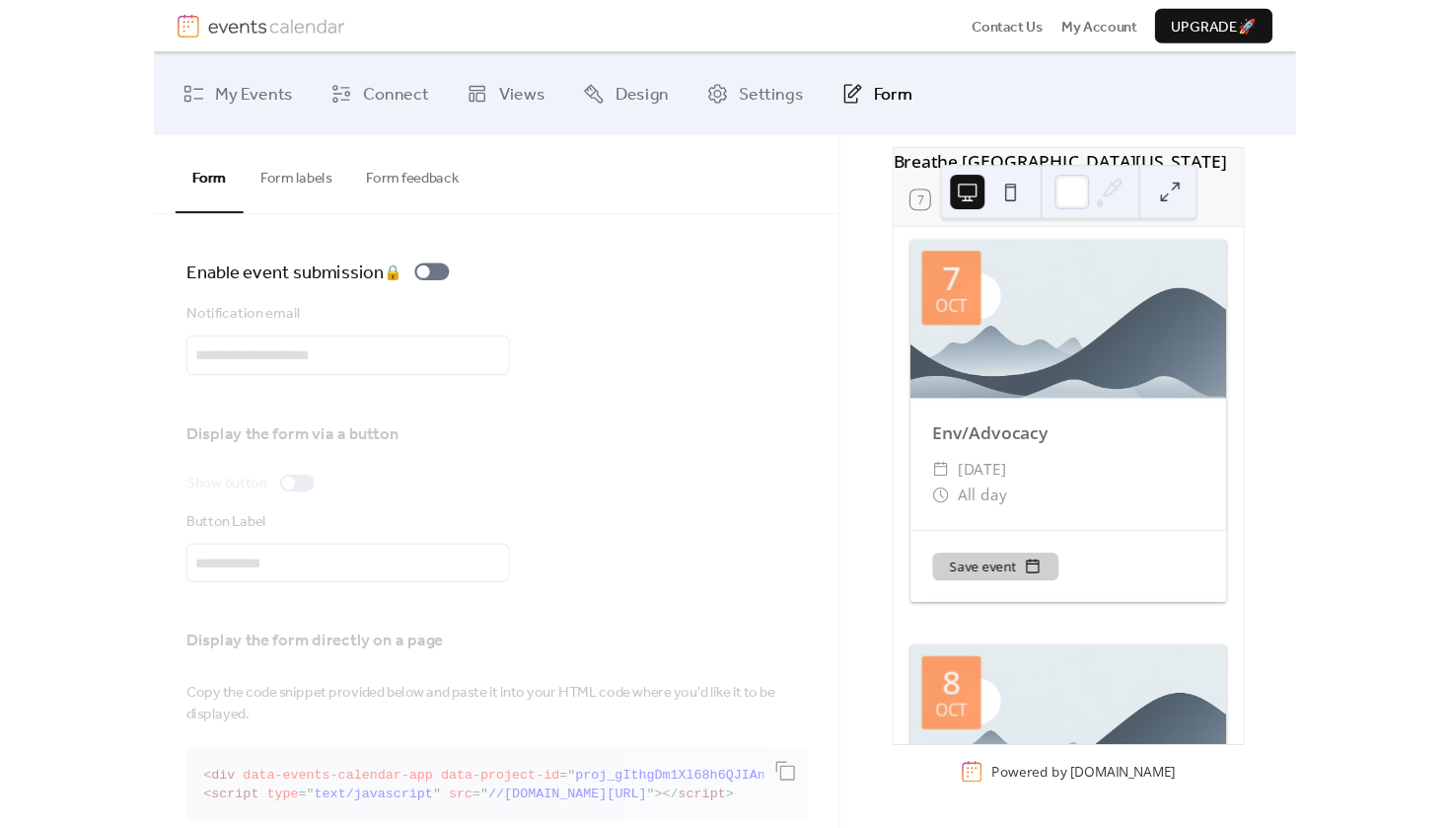
scroll to position [24, 0]
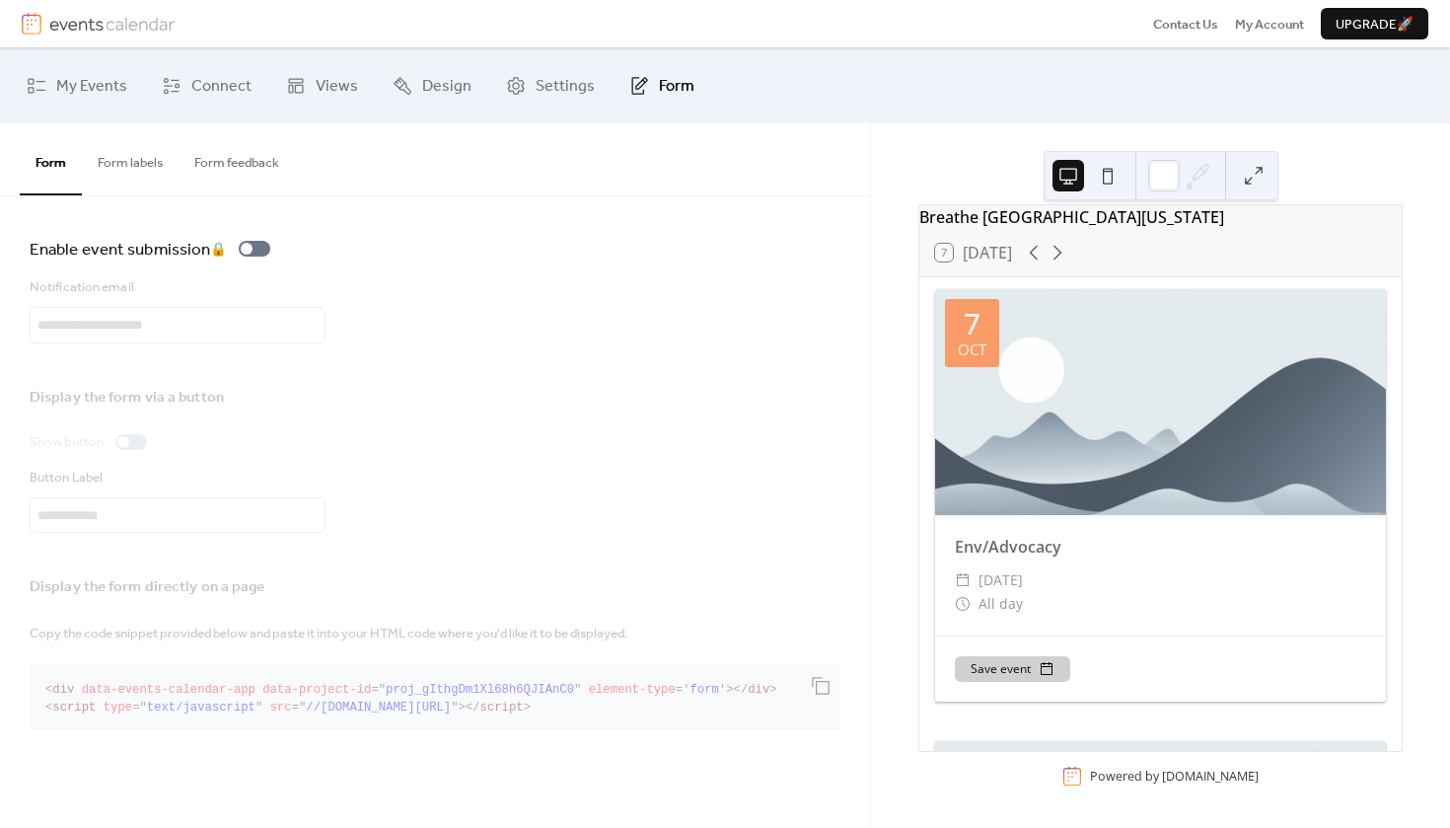
click at [1045, 185] on button at bounding box center [1254, 176] width 32 height 32
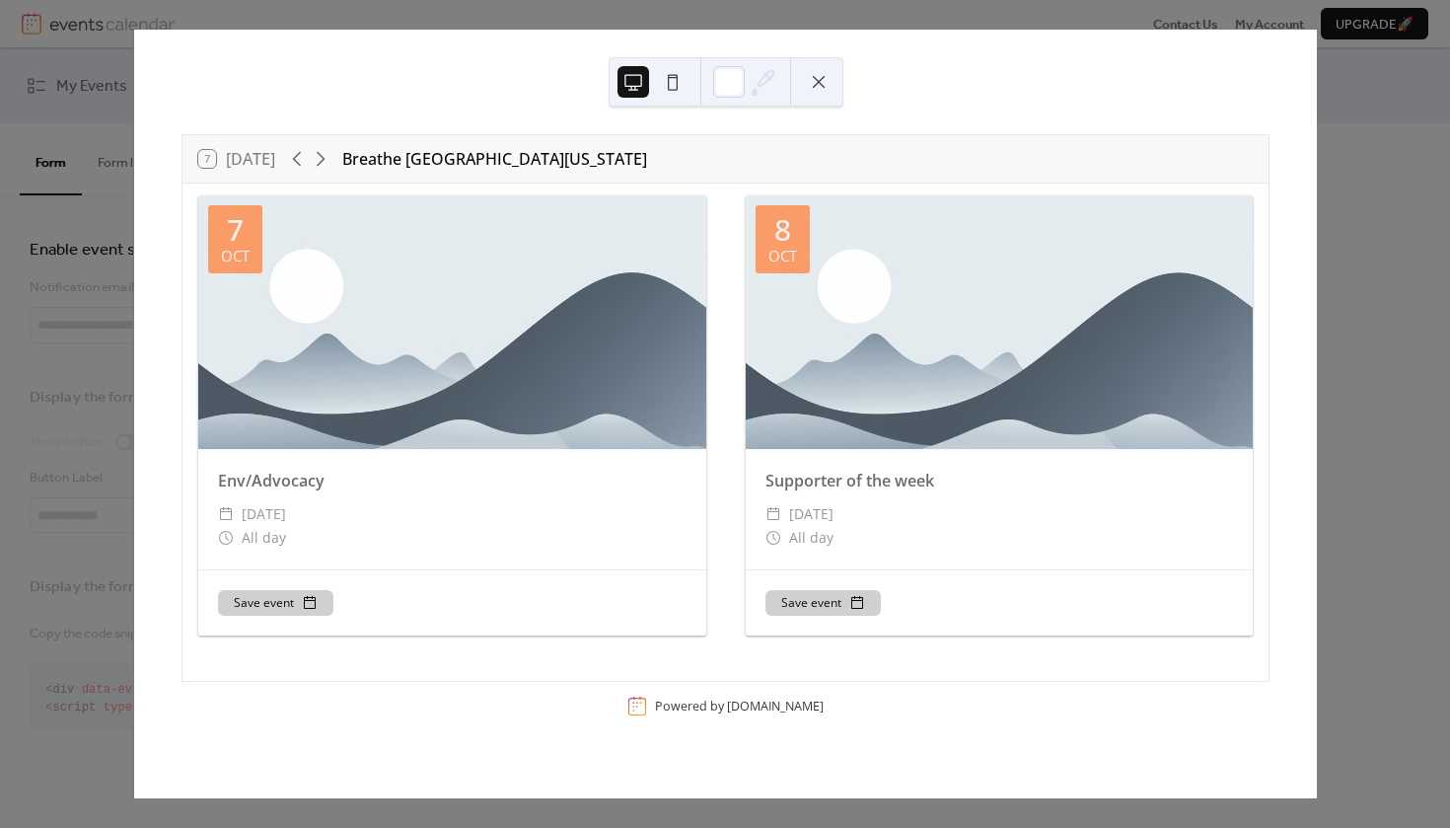
scroll to position [0, 0]
click at [1045, 252] on div "7 [DATE] Breathe [GEOGRAPHIC_DATA][US_STATE] [DATE] Env/Advocacy ​ [DATE] ​ All…" at bounding box center [725, 414] width 1184 height 768
click at [1045, 30] on div "7 [DATE] Breathe [GEOGRAPHIC_DATA][US_STATE] [DATE] Env/Advocacy ​ [DATE] ​ All…" at bounding box center [725, 414] width 1184 height 768
click at [133, 124] on div "7 [DATE] Breathe [GEOGRAPHIC_DATA][US_STATE] [DATE] Env/Advocacy ​ [DATE] ​ All…" at bounding box center [725, 414] width 1184 height 768
click at [820, 85] on button at bounding box center [819, 82] width 32 height 32
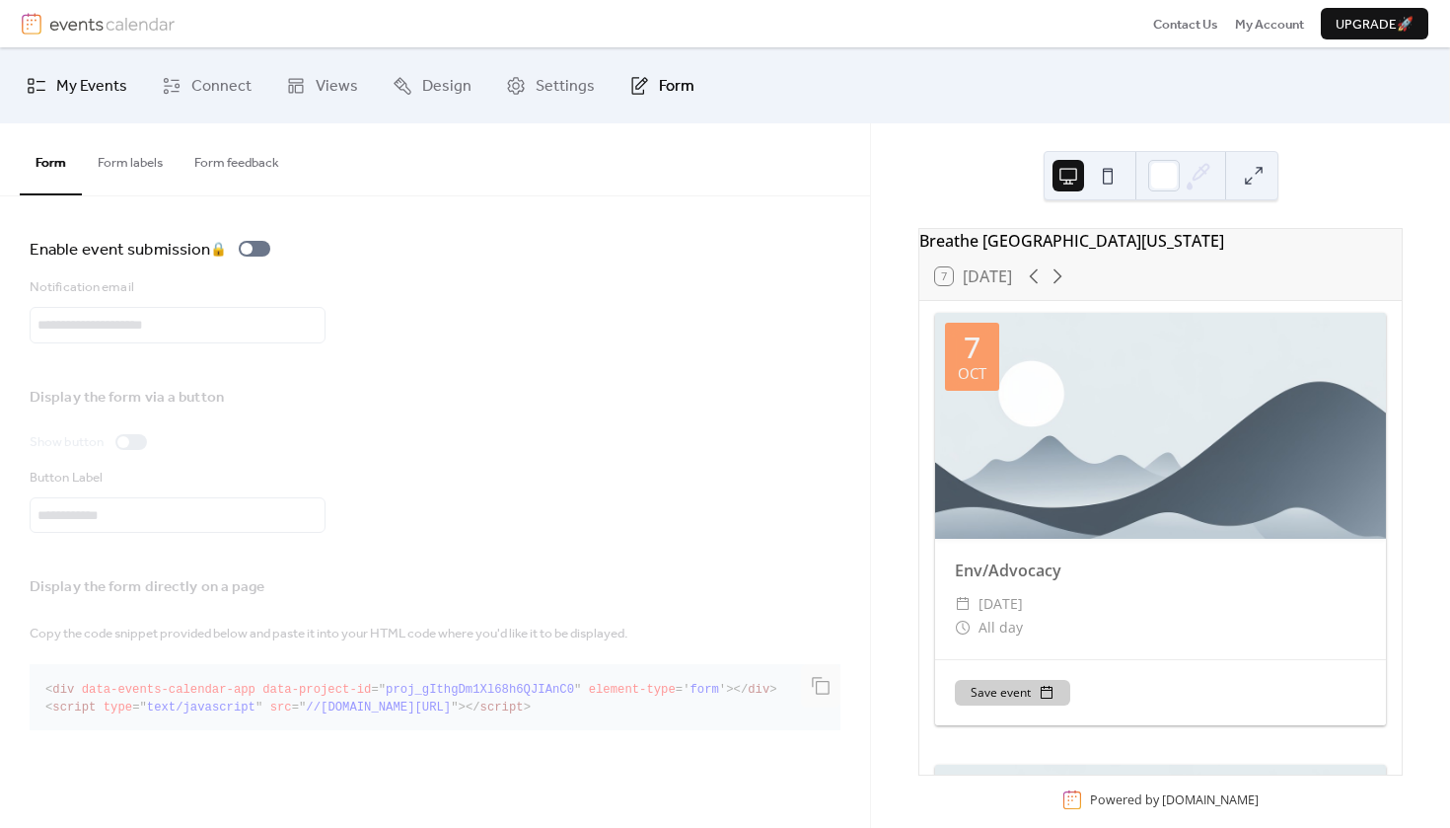
click at [111, 82] on span "My Events" at bounding box center [91, 86] width 71 height 31
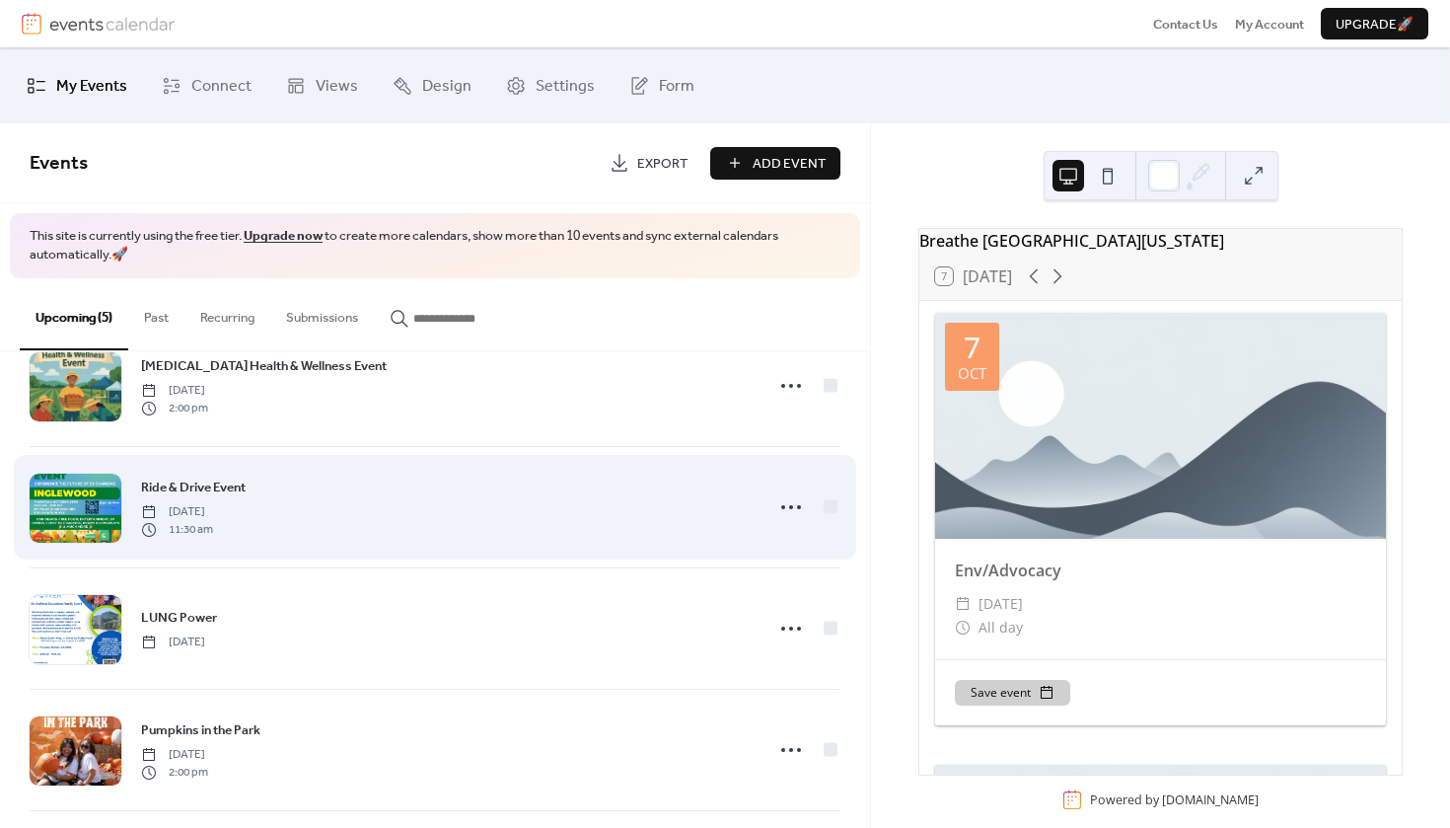
scroll to position [46, 0]
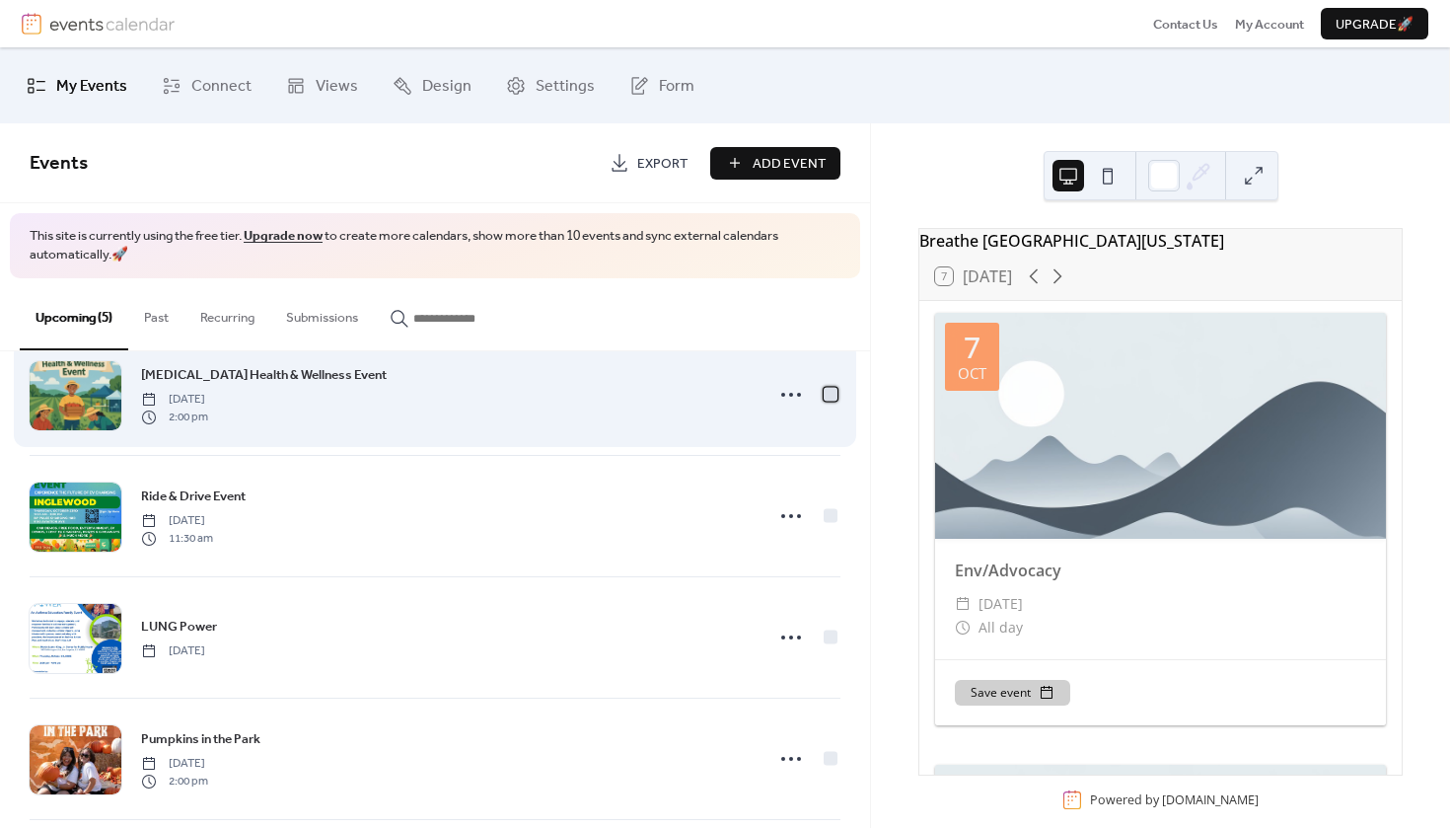
click at [826, 389] on div at bounding box center [831, 394] width 14 height 14
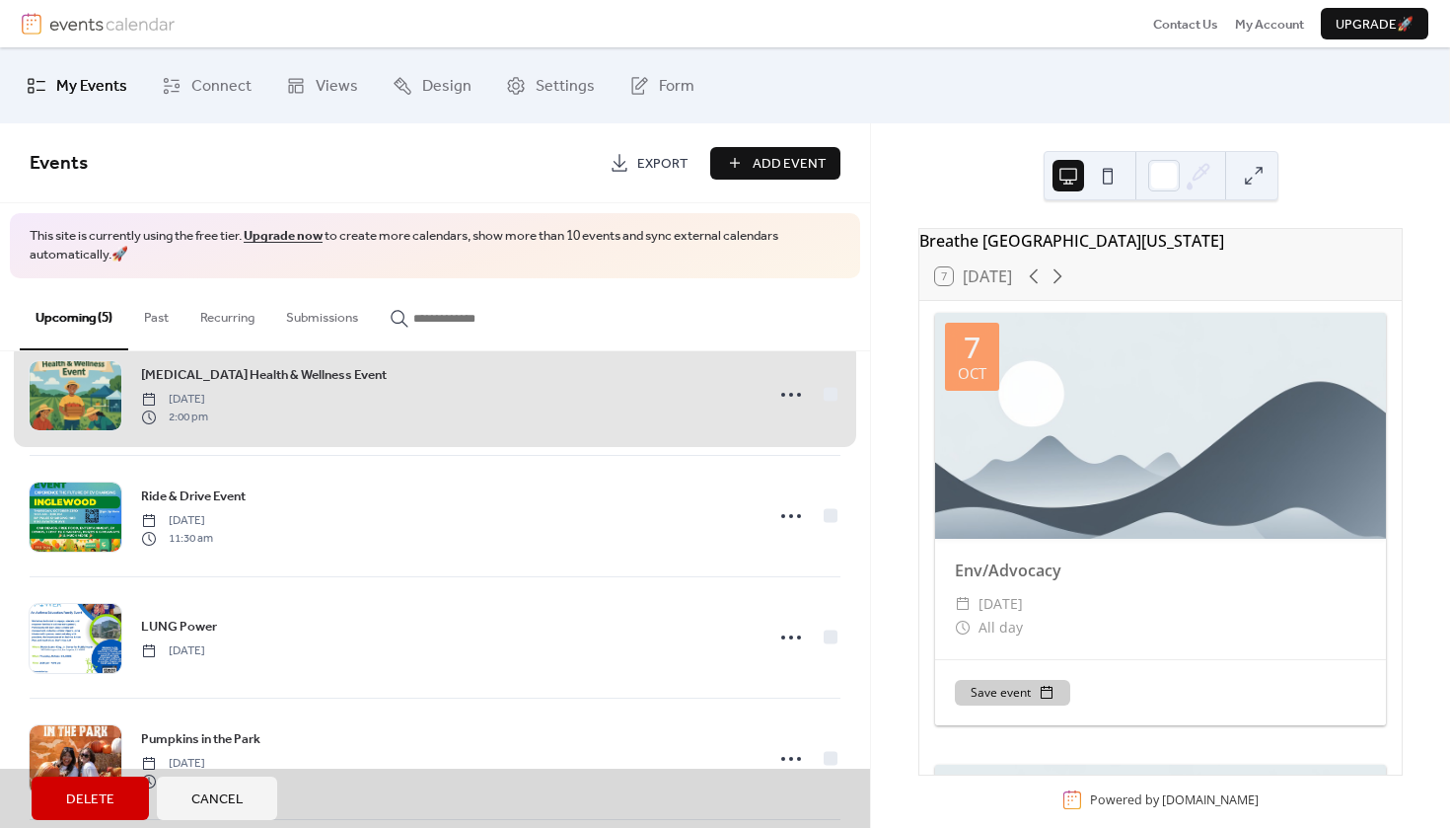
click at [694, 317] on div "Upcoming (5) Past Recurring Submissions" at bounding box center [435, 314] width 870 height 72
click at [783, 389] on span "[MEDICAL_DATA] Health & Wellness Event [DATE] 2:00 pm" at bounding box center [435, 394] width 811 height 120
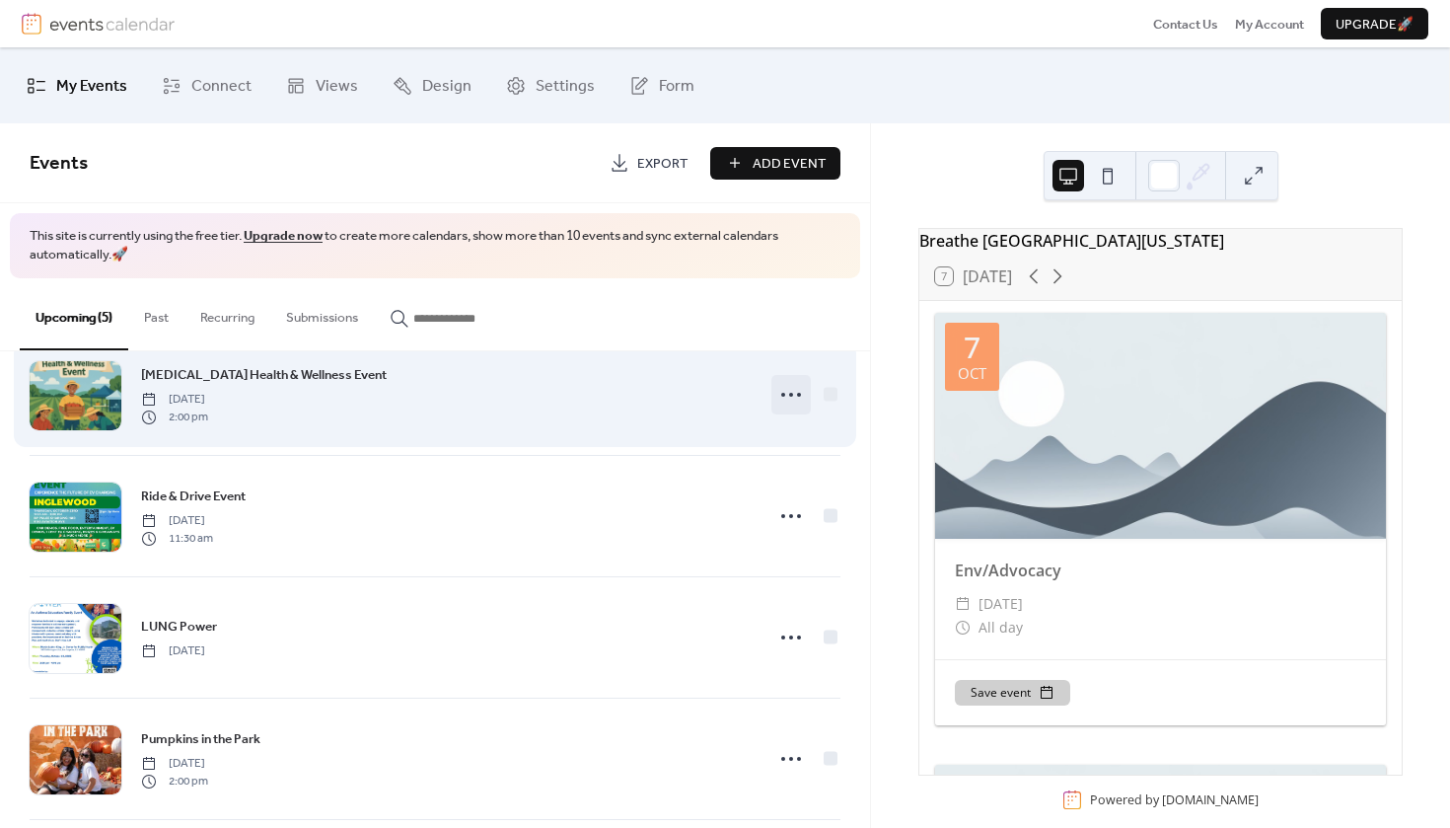
click at [786, 399] on icon at bounding box center [791, 395] width 32 height 32
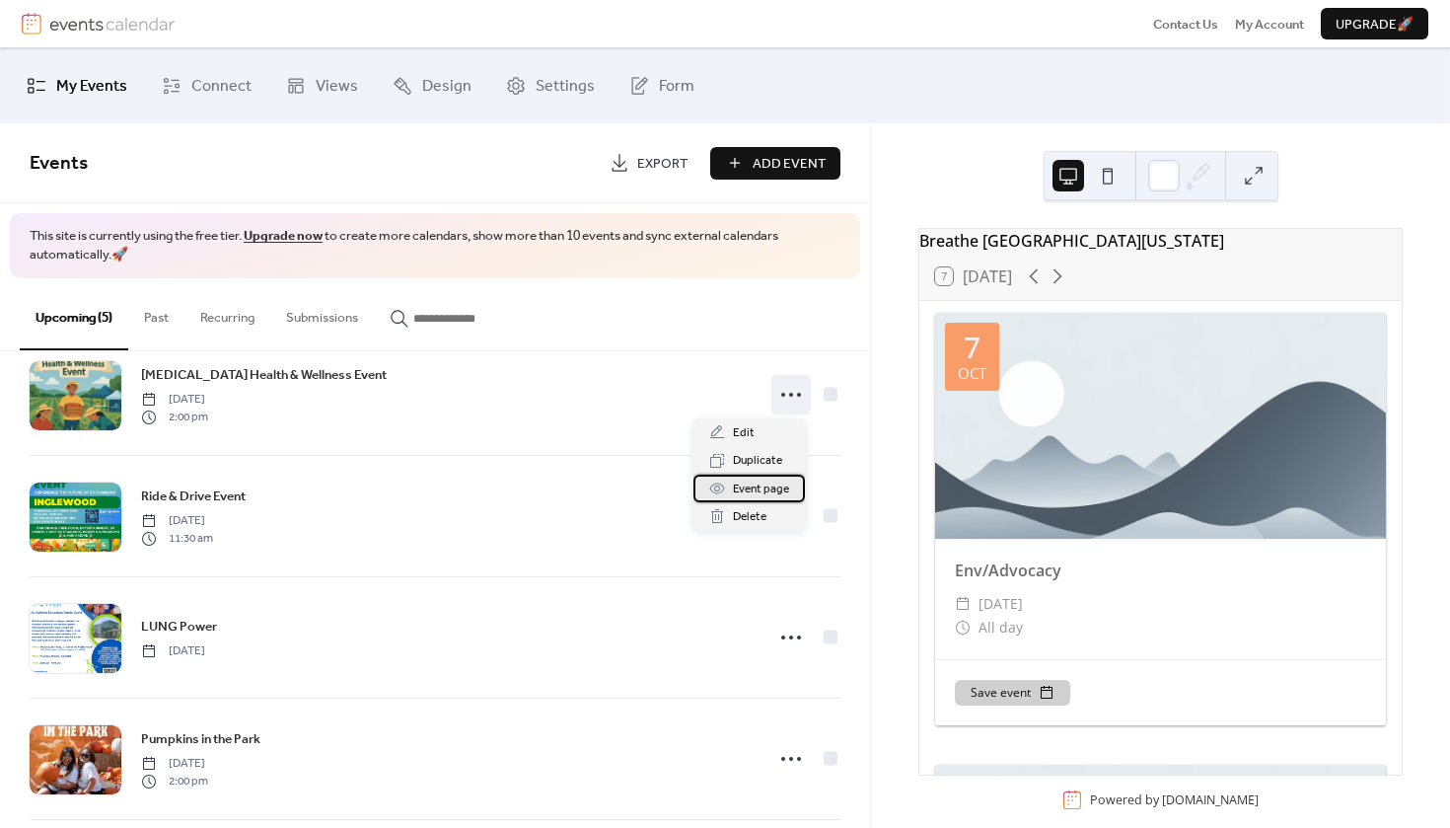
click at [776, 483] on span "Event page" at bounding box center [761, 489] width 56 height 20
click at [654, 165] on span "Export" at bounding box center [662, 164] width 50 height 20
click at [797, 163] on span "Add Event" at bounding box center [789, 164] width 73 height 20
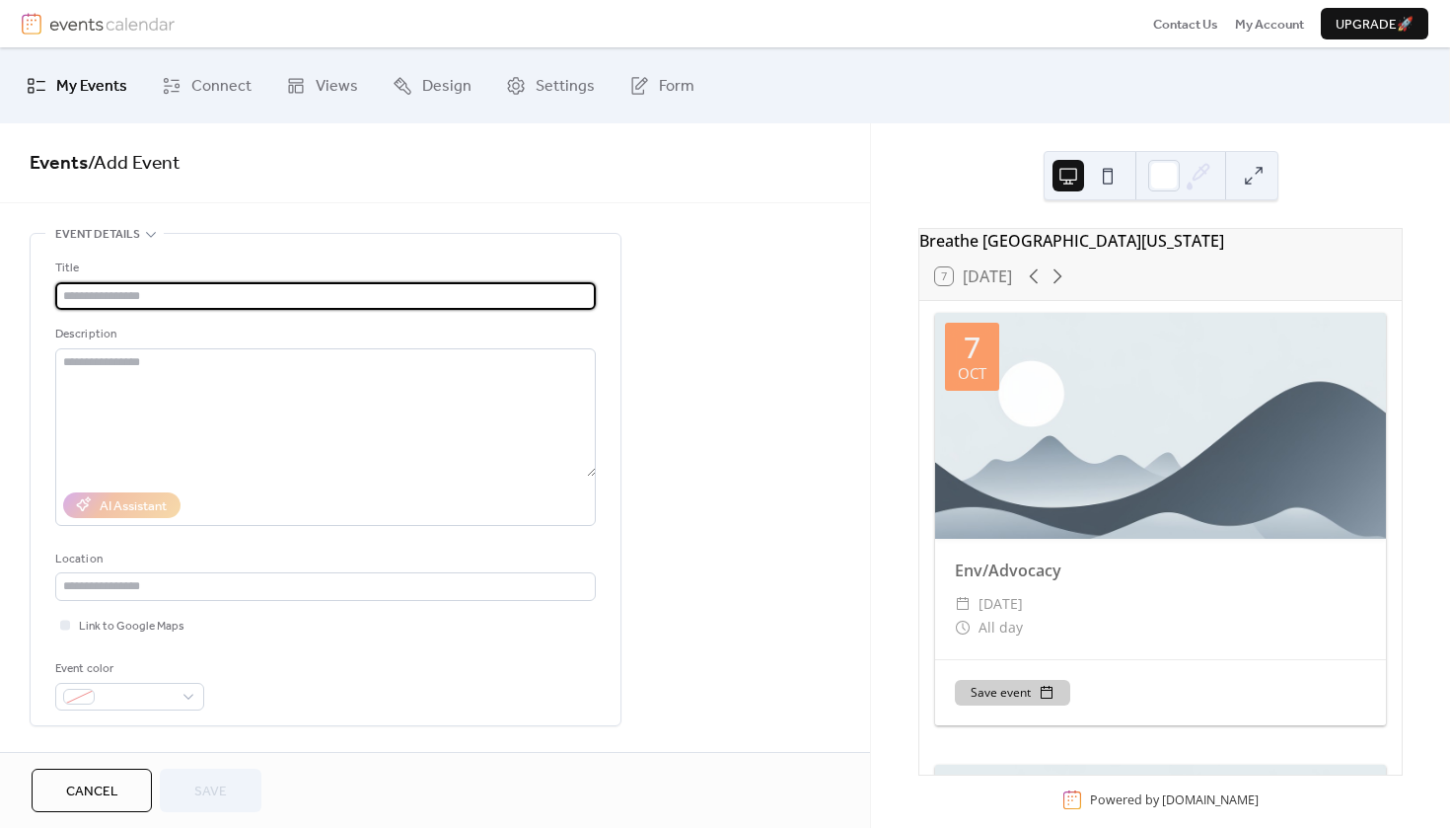
scroll to position [24, 0]
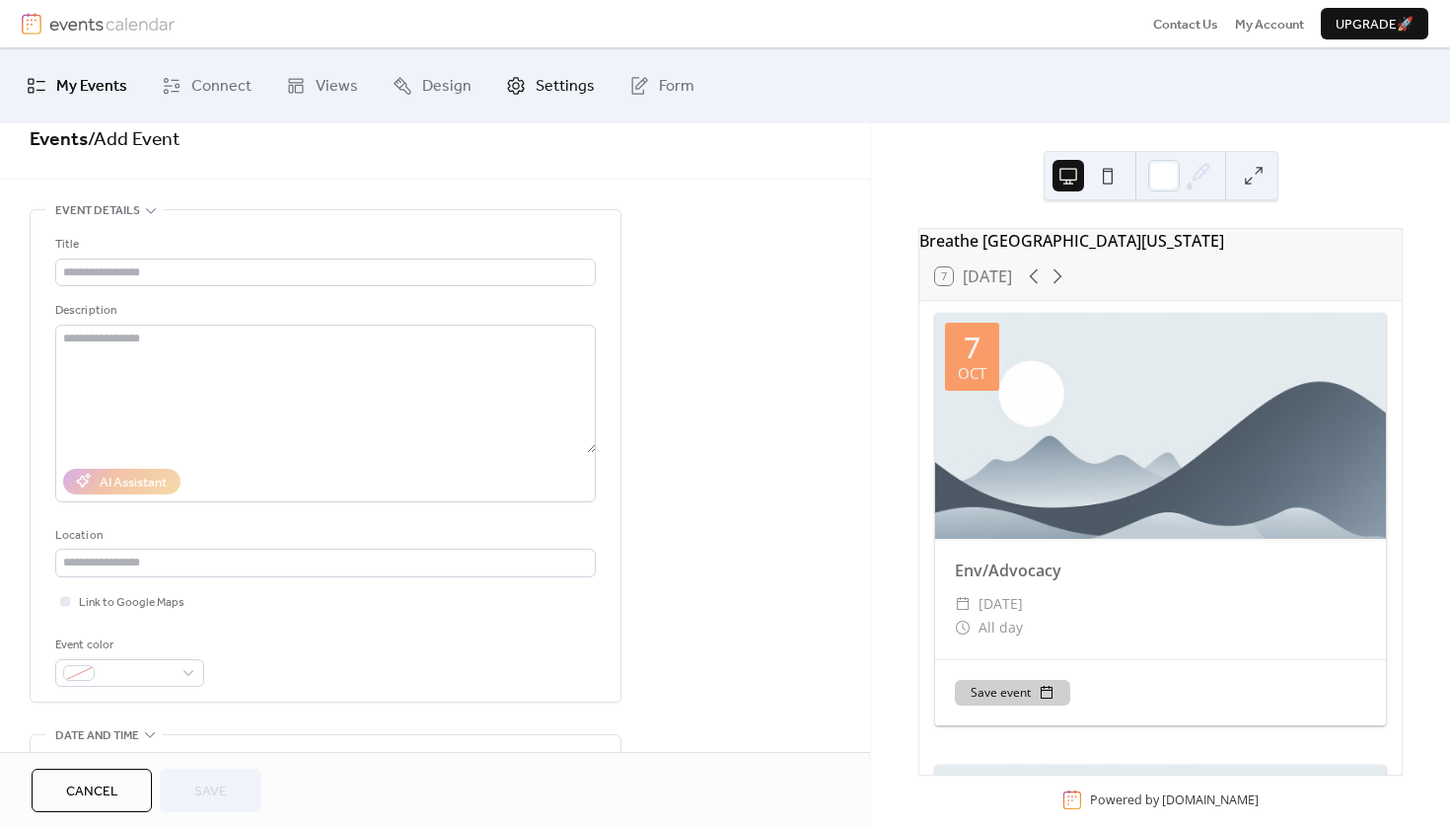
click at [562, 71] on span "Settings" at bounding box center [565, 86] width 59 height 31
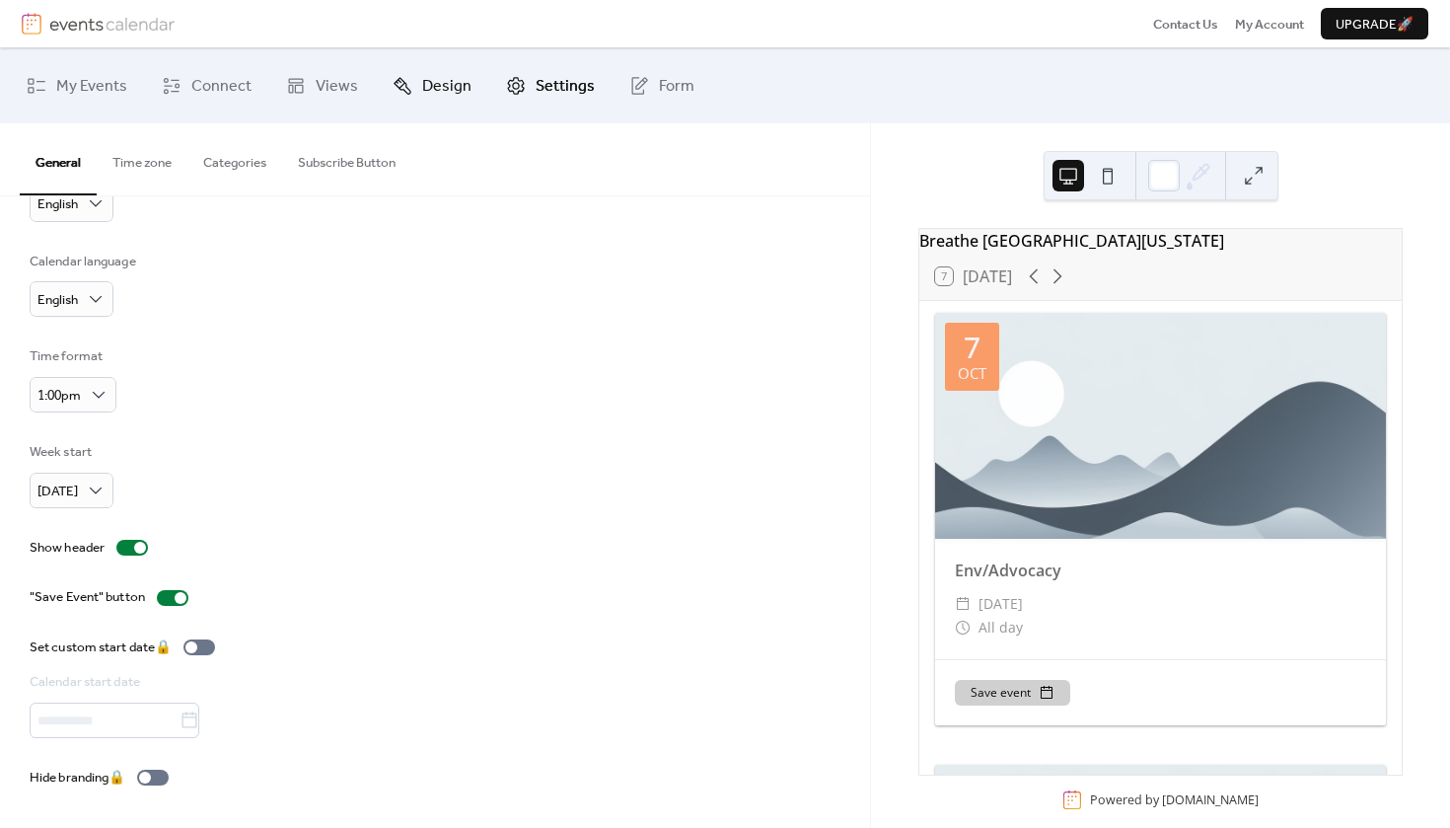
scroll to position [79, 0]
click at [521, 90] on link "Settings" at bounding box center [550, 85] width 118 height 60
click at [429, 90] on span "Design" at bounding box center [446, 86] width 49 height 31
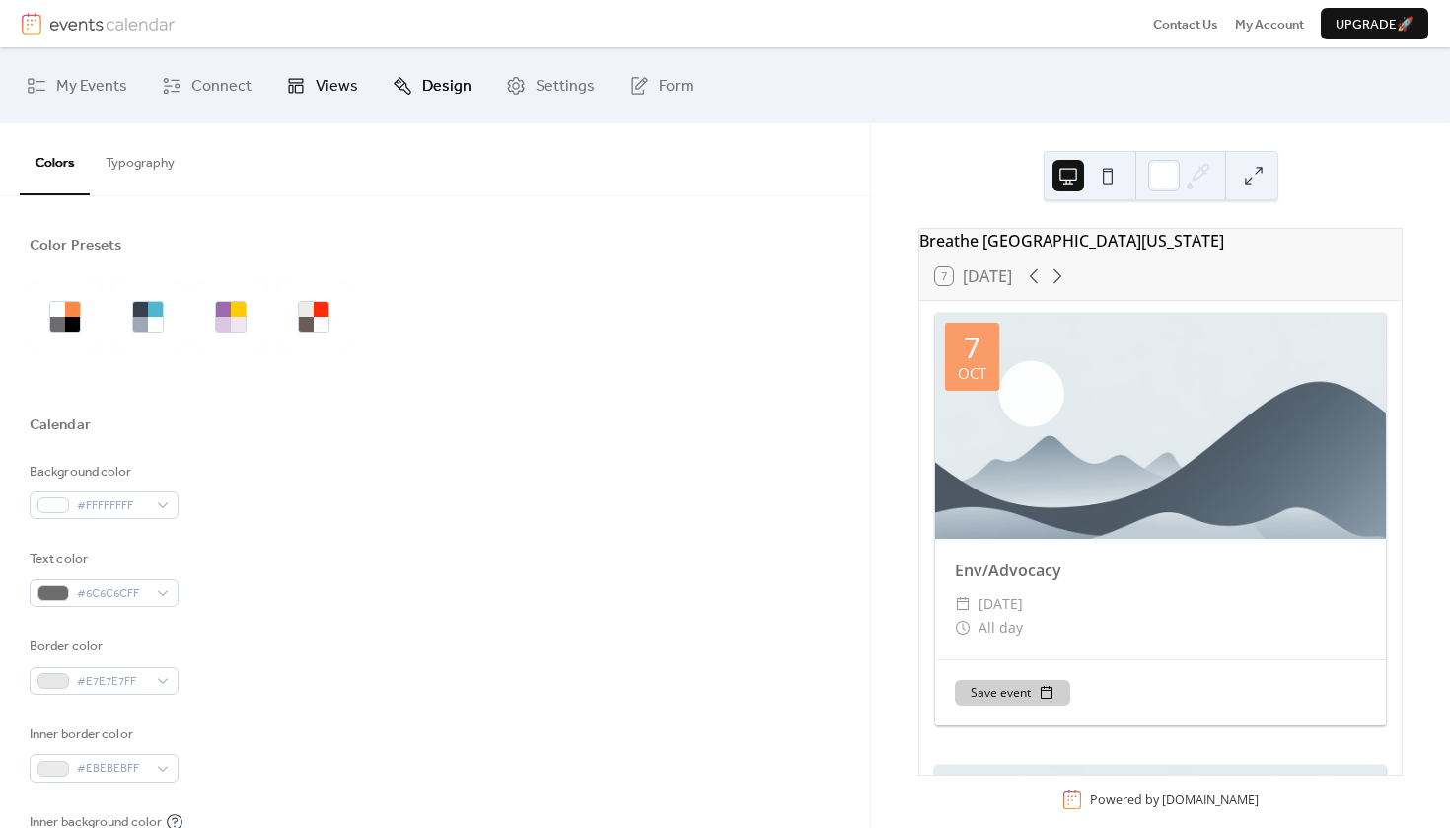
click at [327, 86] on span "Views" at bounding box center [337, 86] width 42 height 31
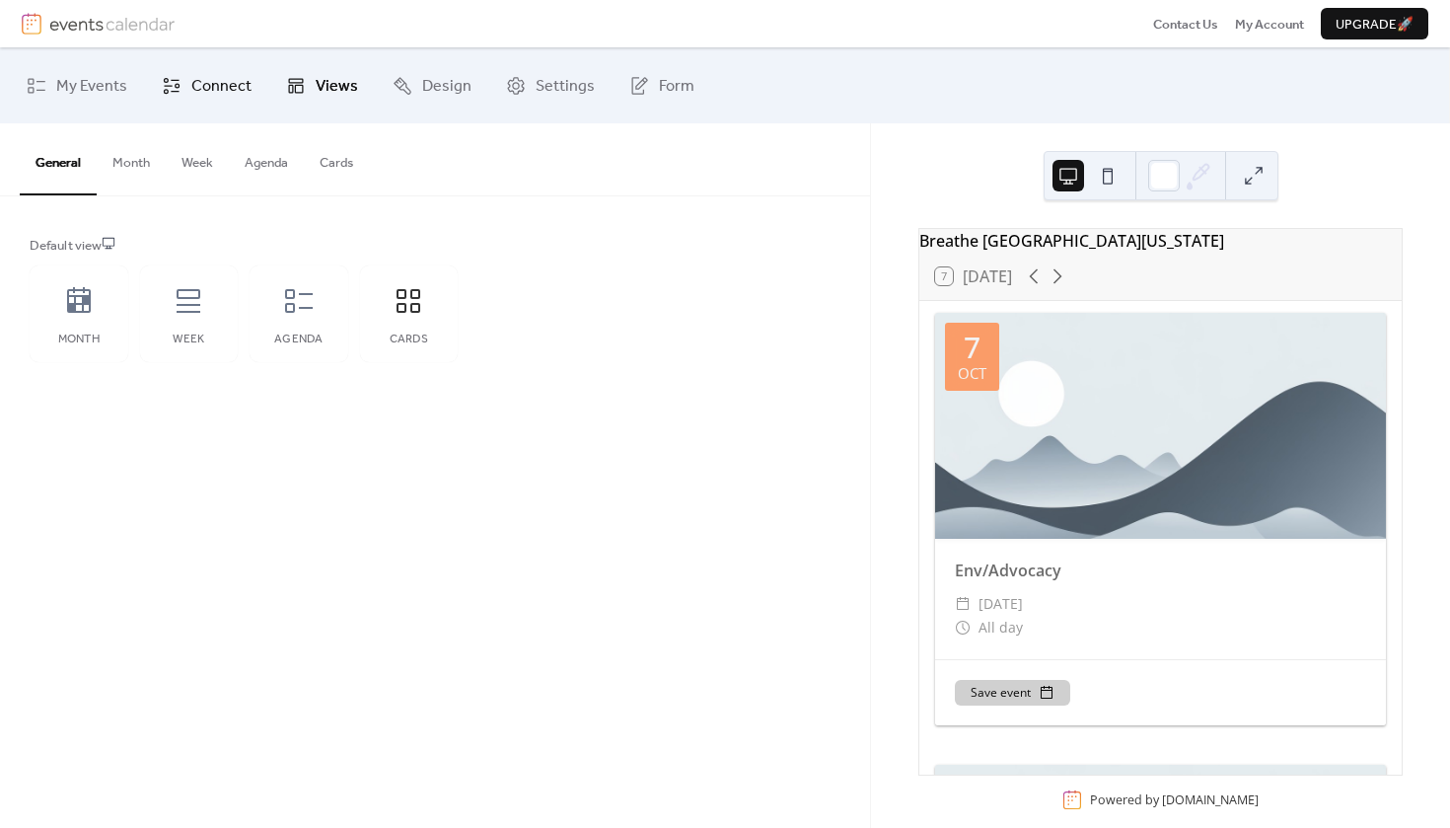
click at [240, 90] on span "Connect" at bounding box center [221, 86] width 60 height 31
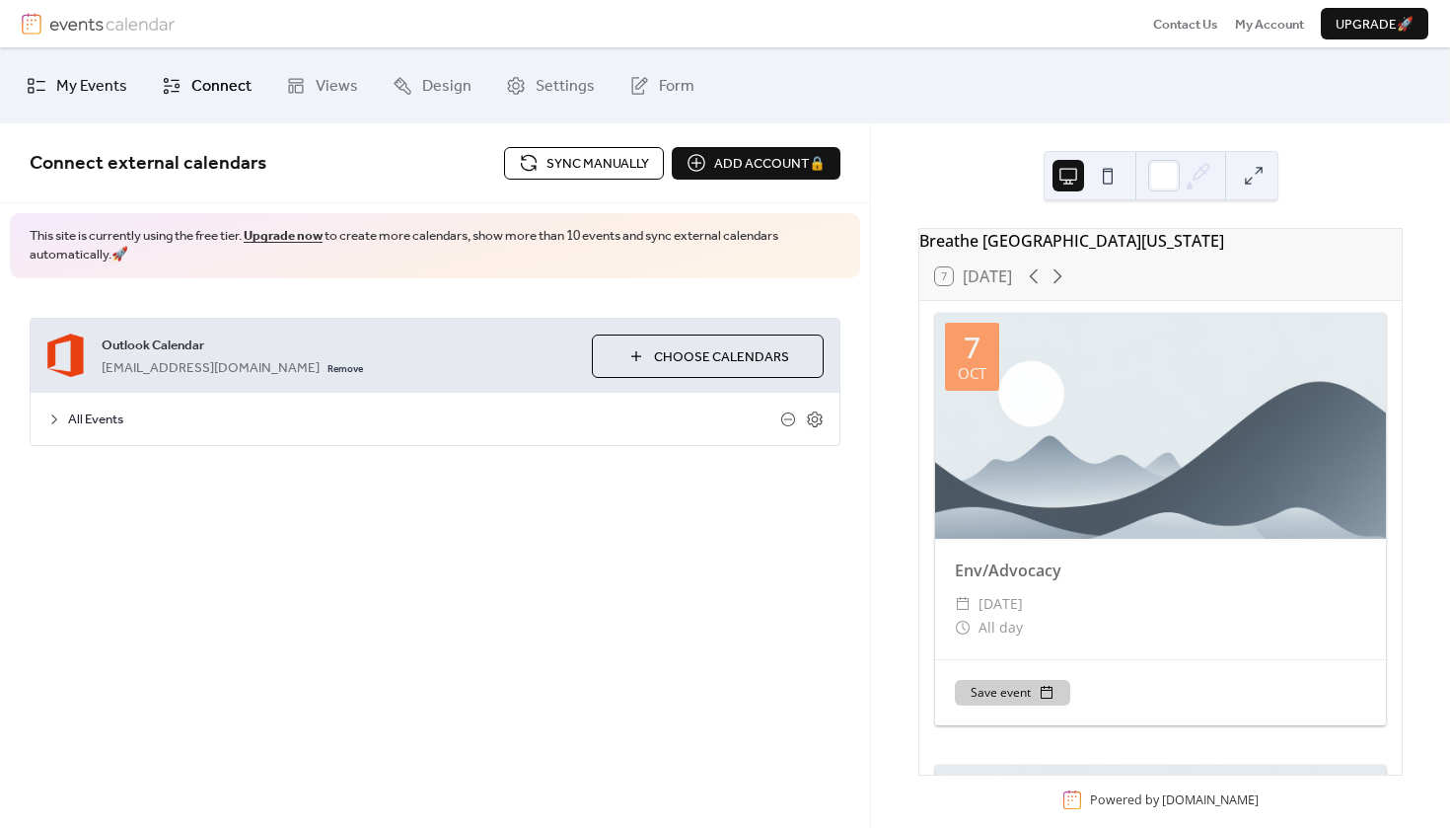
click at [108, 86] on span "My Events" at bounding box center [91, 86] width 71 height 31
